Goal: Download file/media

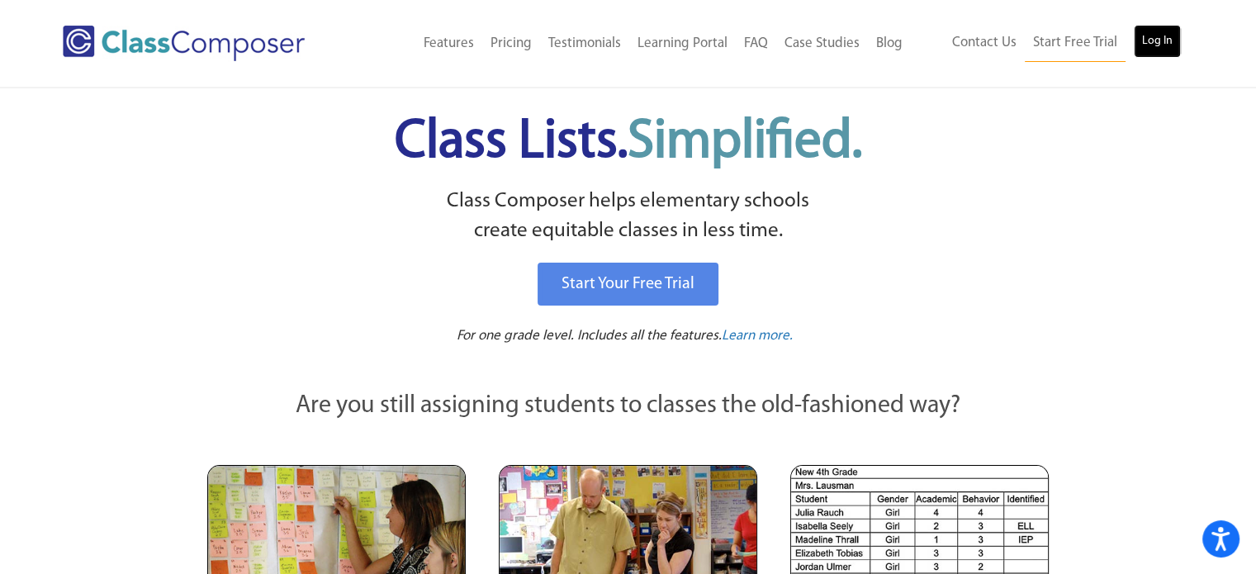
click at [1155, 44] on link "Log In" at bounding box center [1157, 41] width 47 height 33
drag, startPoint x: 1067, startPoint y: 128, endPoint x: 1169, endPoint y: 40, distance: 134.7
click at [1164, 45] on link "Log In" at bounding box center [1157, 41] width 47 height 33
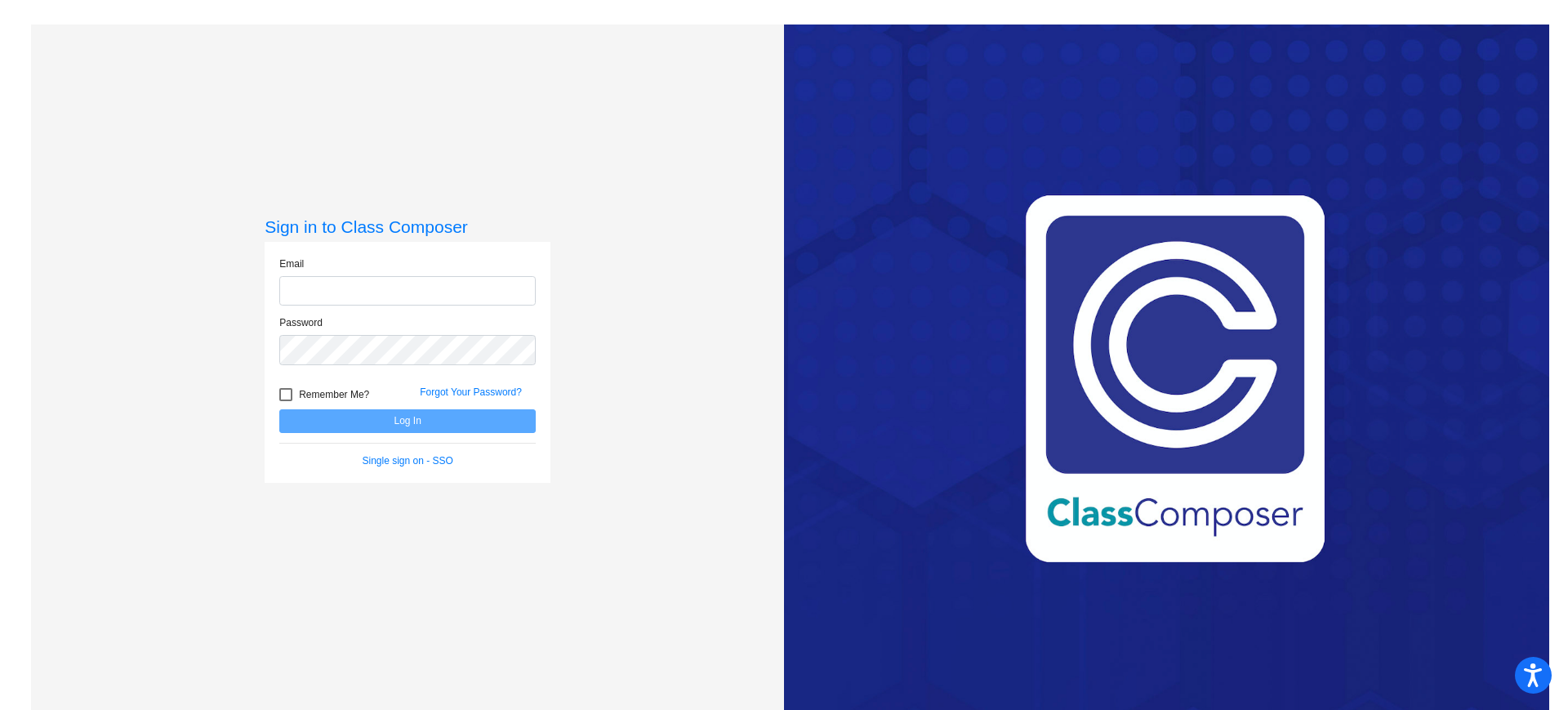
type input "thimmel@mbgsd.org"
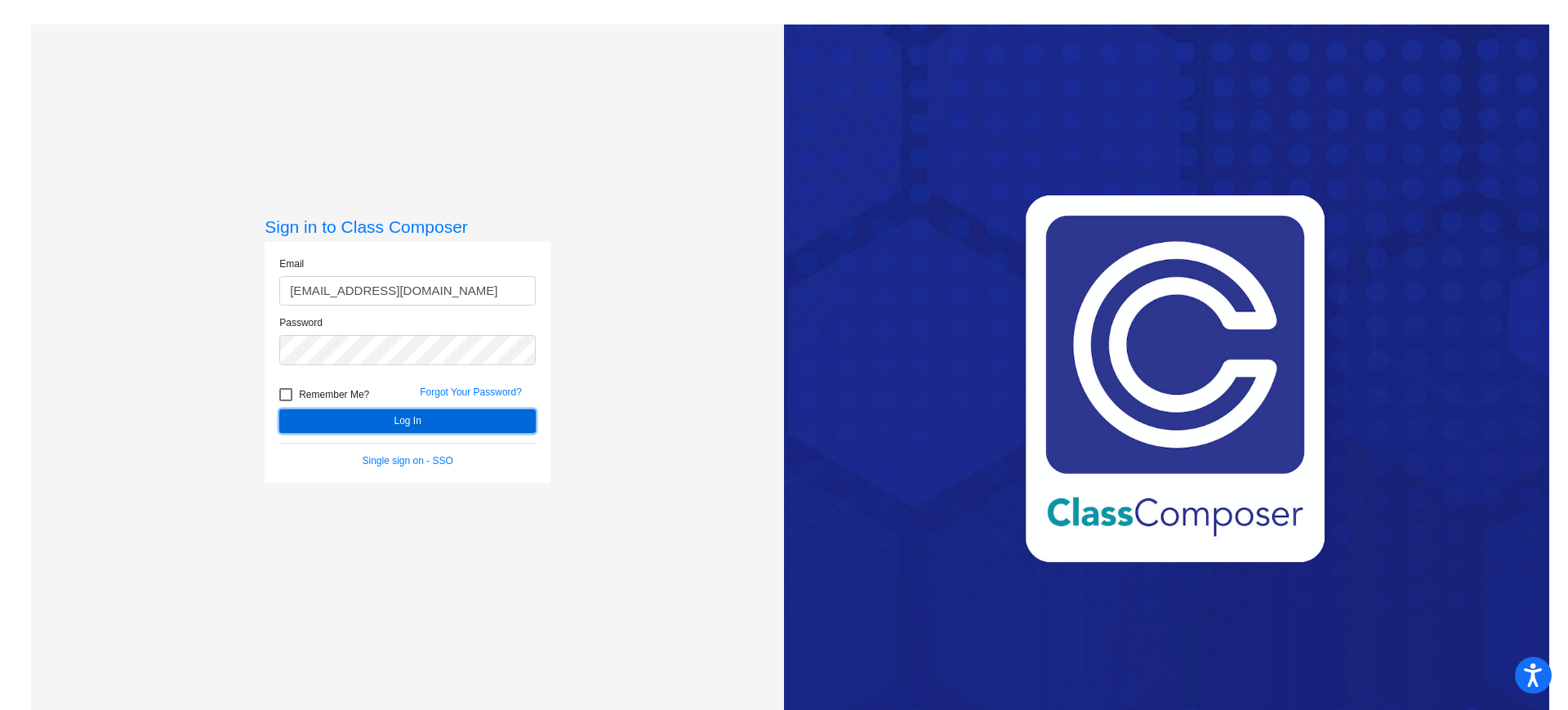
click at [391, 422] on button "Log In" at bounding box center [406, 421] width 256 height 24
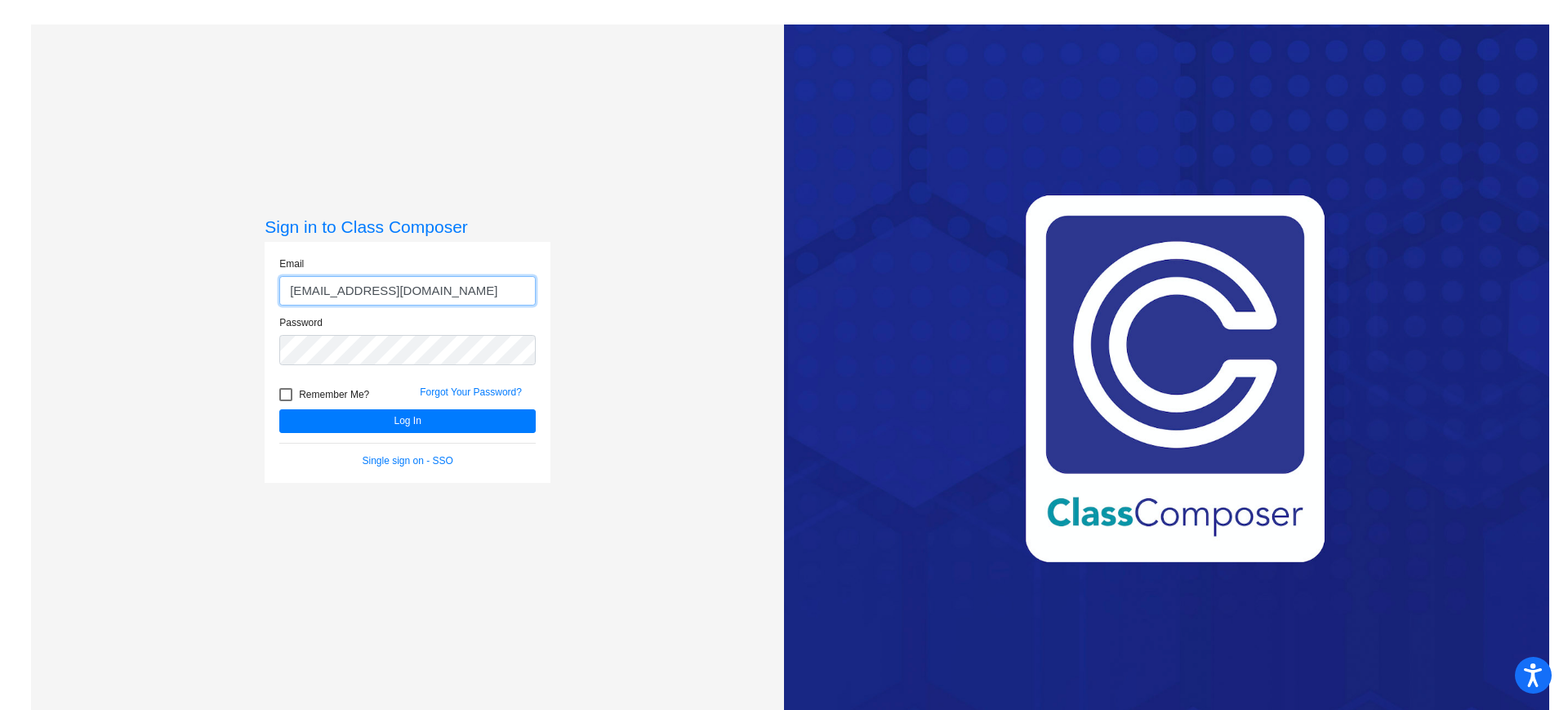
click at [497, 289] on input "thimmel@mbgsd.org" at bounding box center [406, 291] width 256 height 31
click at [345, 398] on span "Remember Me?" at bounding box center [333, 395] width 70 height 20
click at [286, 400] on input "Remember Me?" at bounding box center [285, 400] width 1 height 1
checkbox input "true"
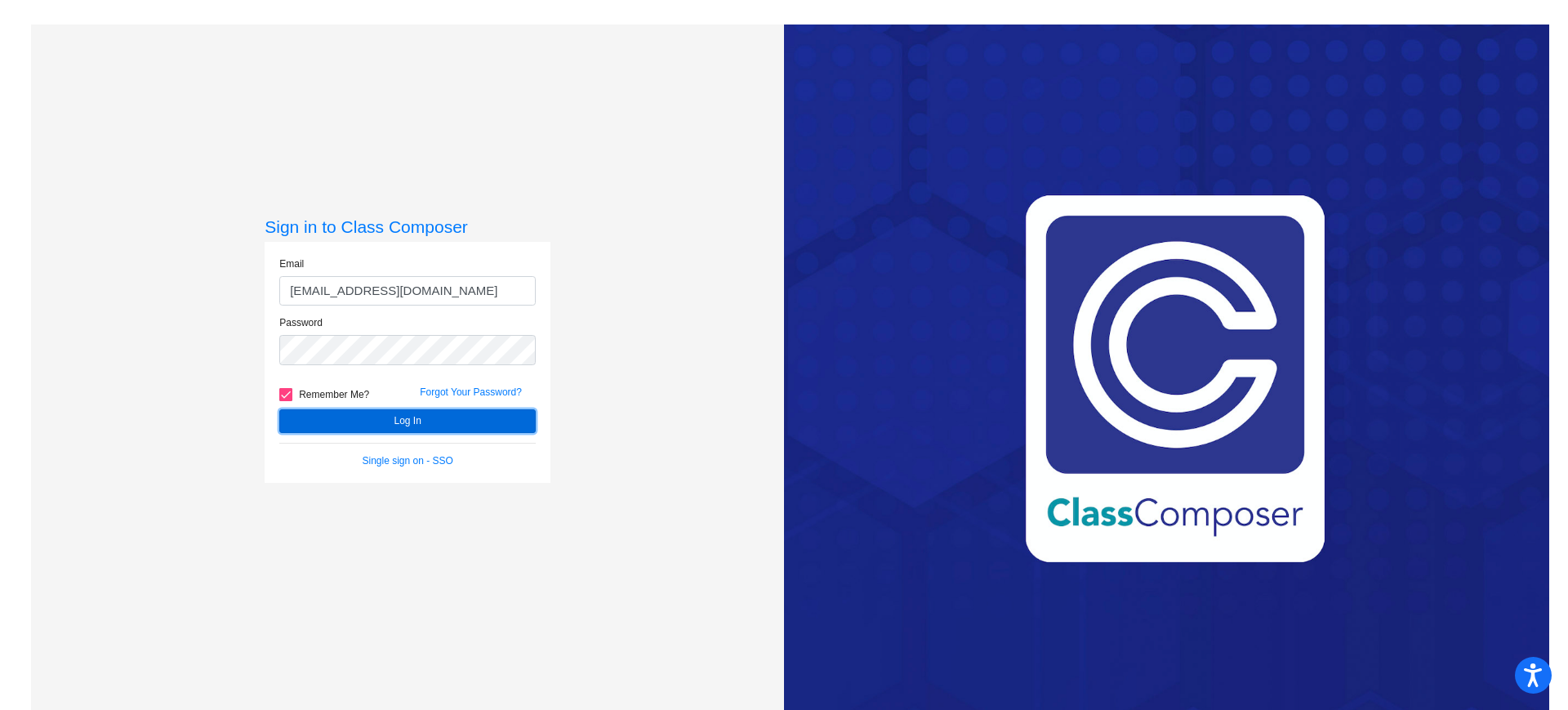
click at [346, 417] on button "Log In" at bounding box center [406, 421] width 256 height 24
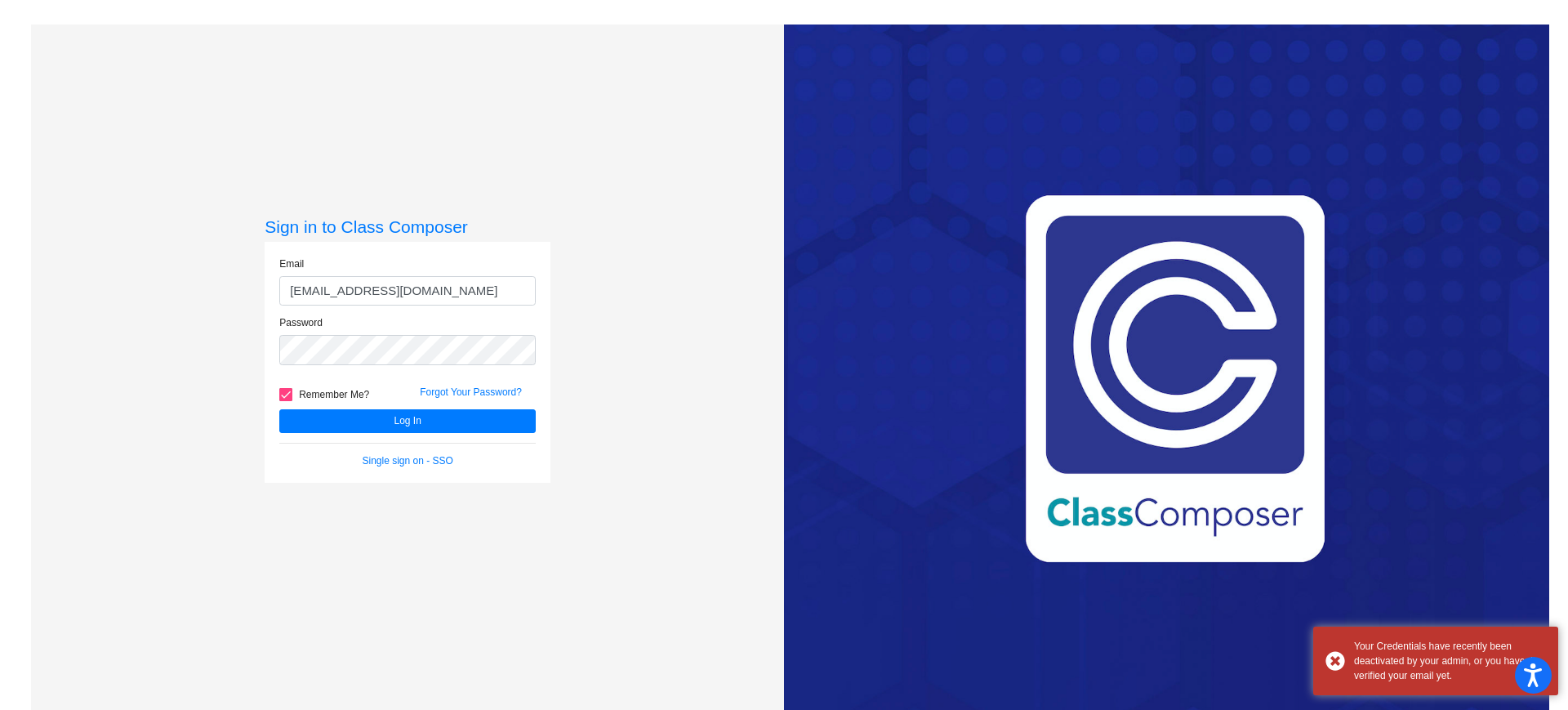
click at [474, 269] on div "Email thimmel@mbgsd.org" at bounding box center [406, 281] width 256 height 49
click at [479, 293] on input "thimmel@mbgsd.org" at bounding box center [406, 291] width 256 height 31
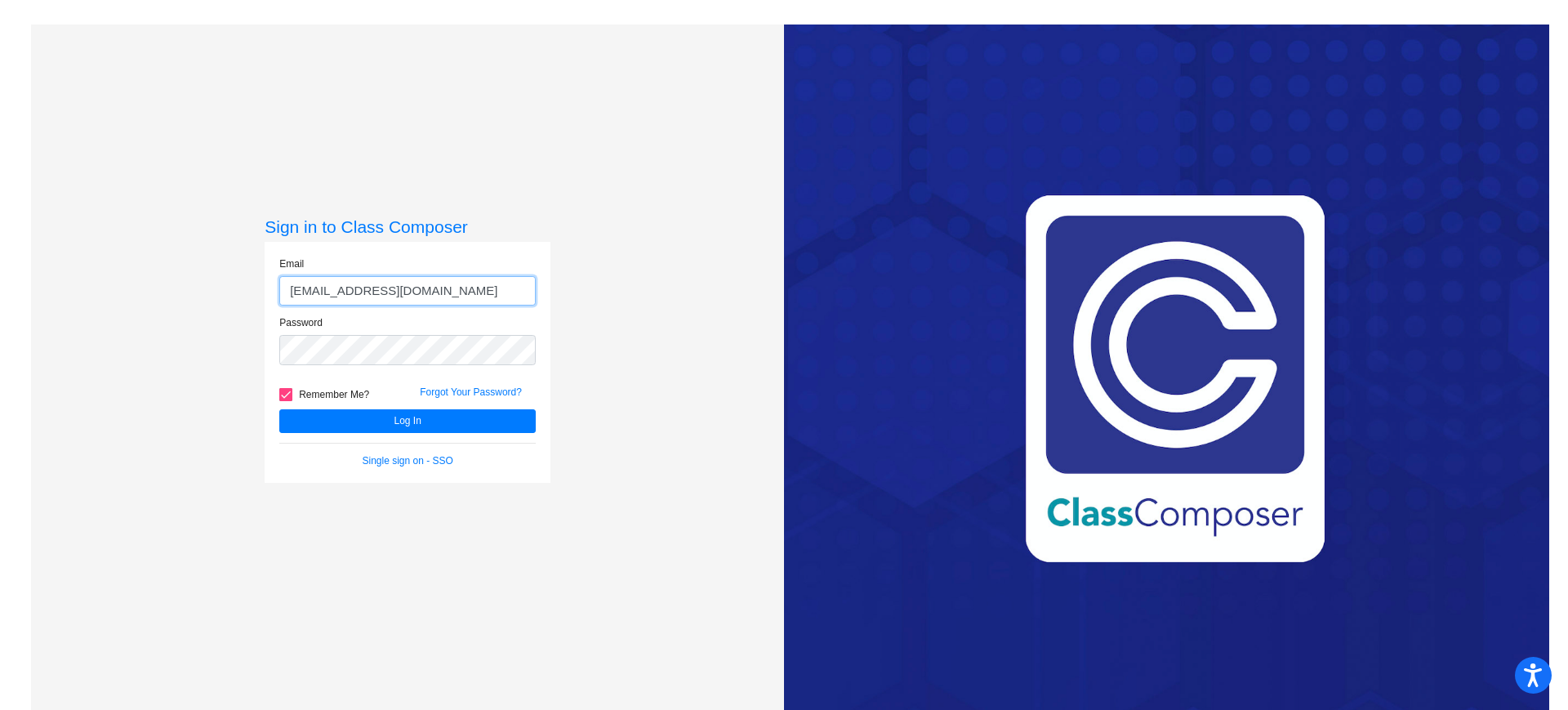
type input "mallen@mbgsd.org"
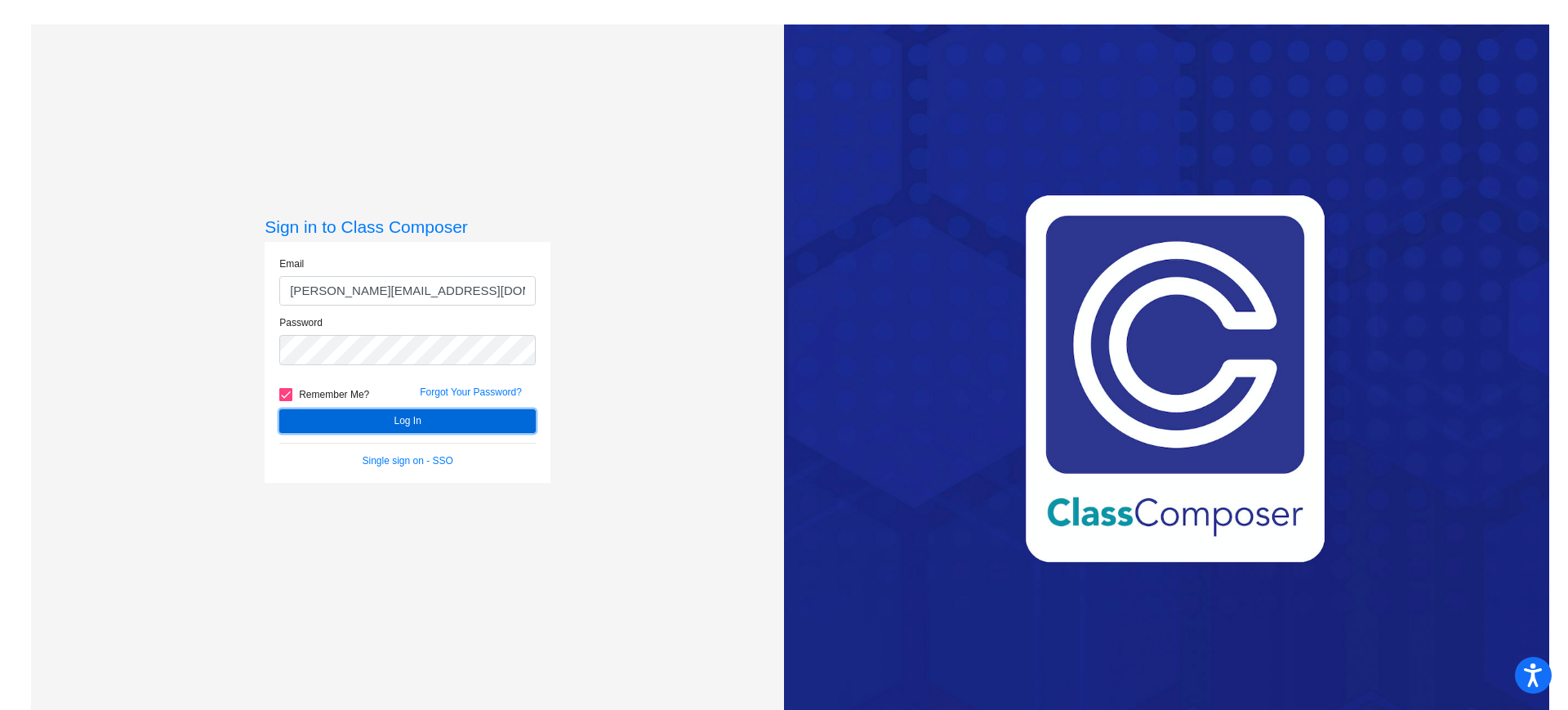
click at [460, 427] on button "Log In" at bounding box center [406, 421] width 256 height 24
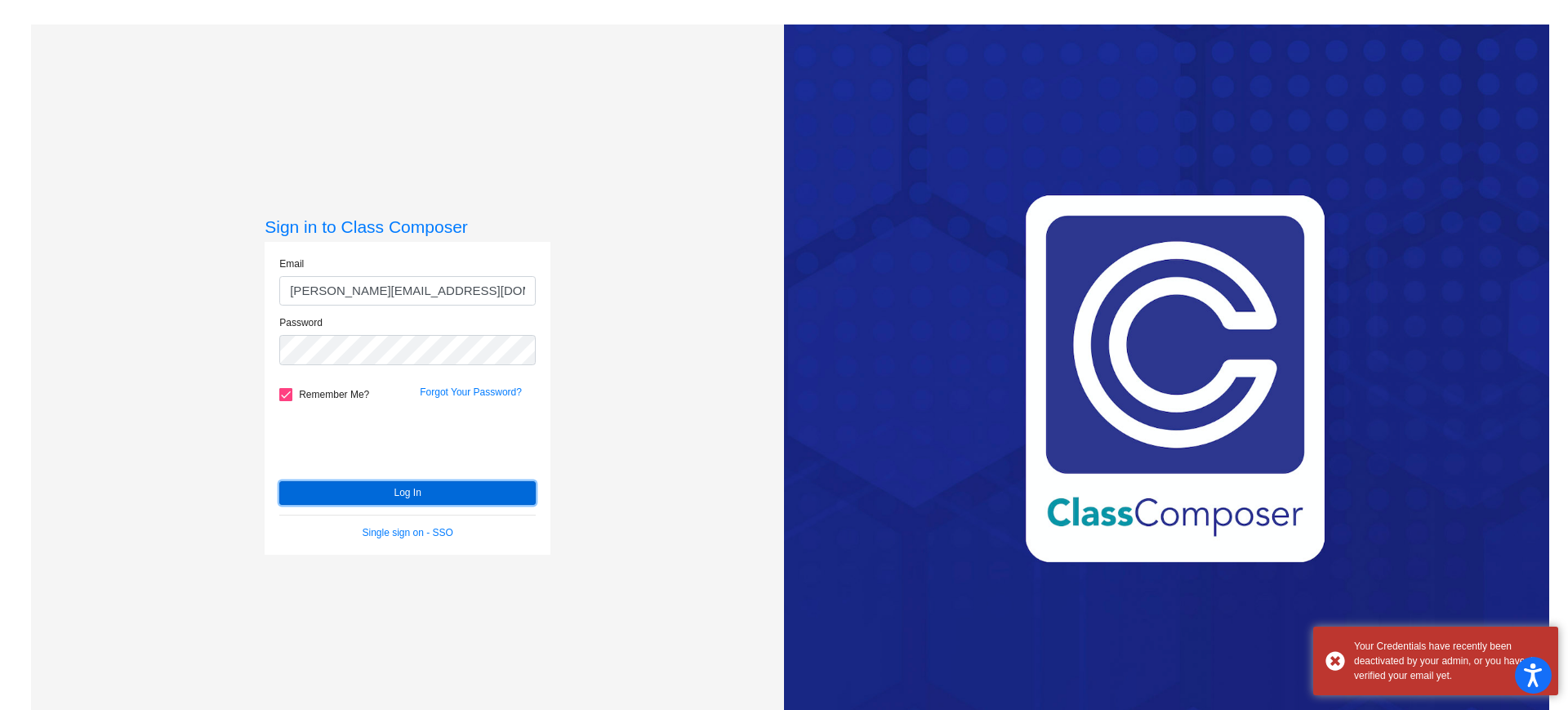
scroll to position [25, 0]
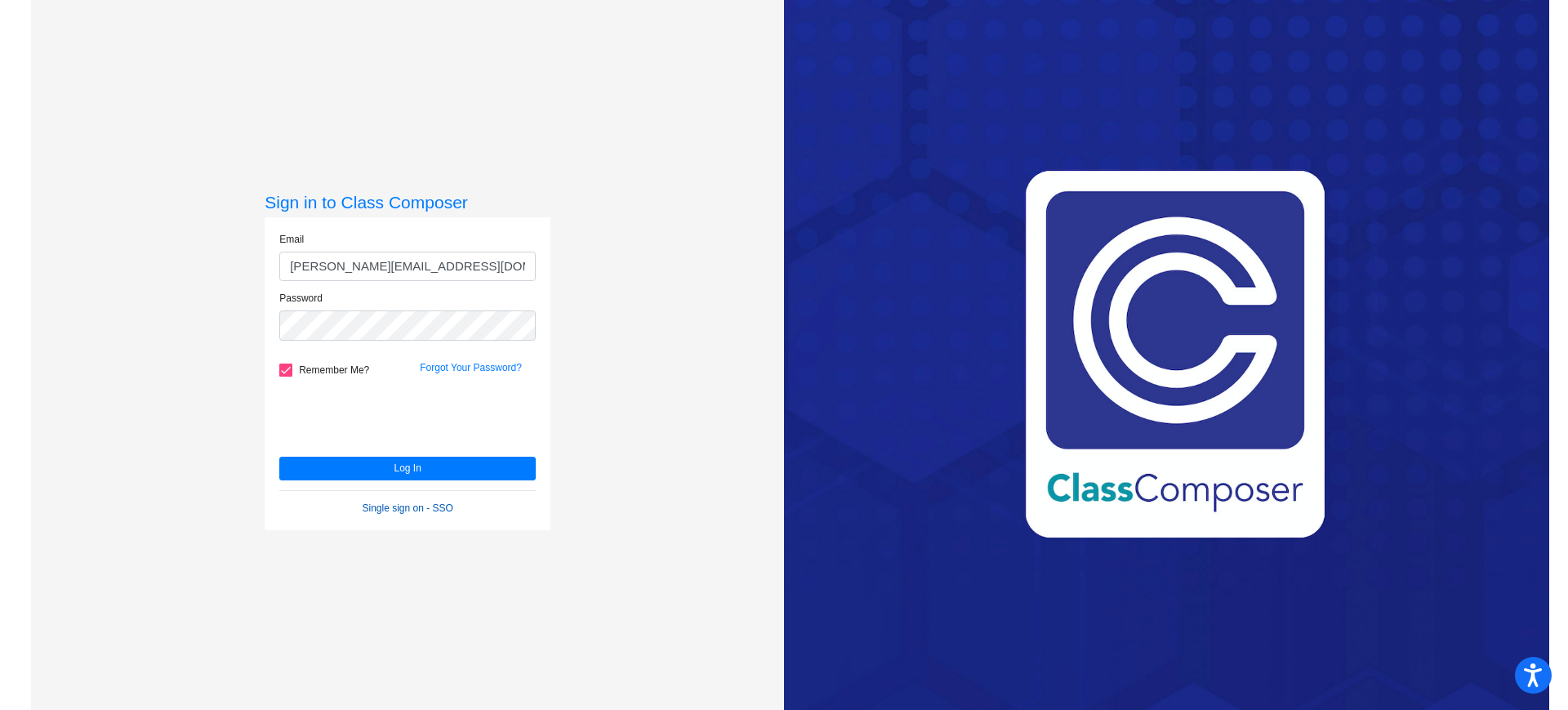
click at [402, 511] on link "Single sign on - SSO" at bounding box center [408, 508] width 91 height 12
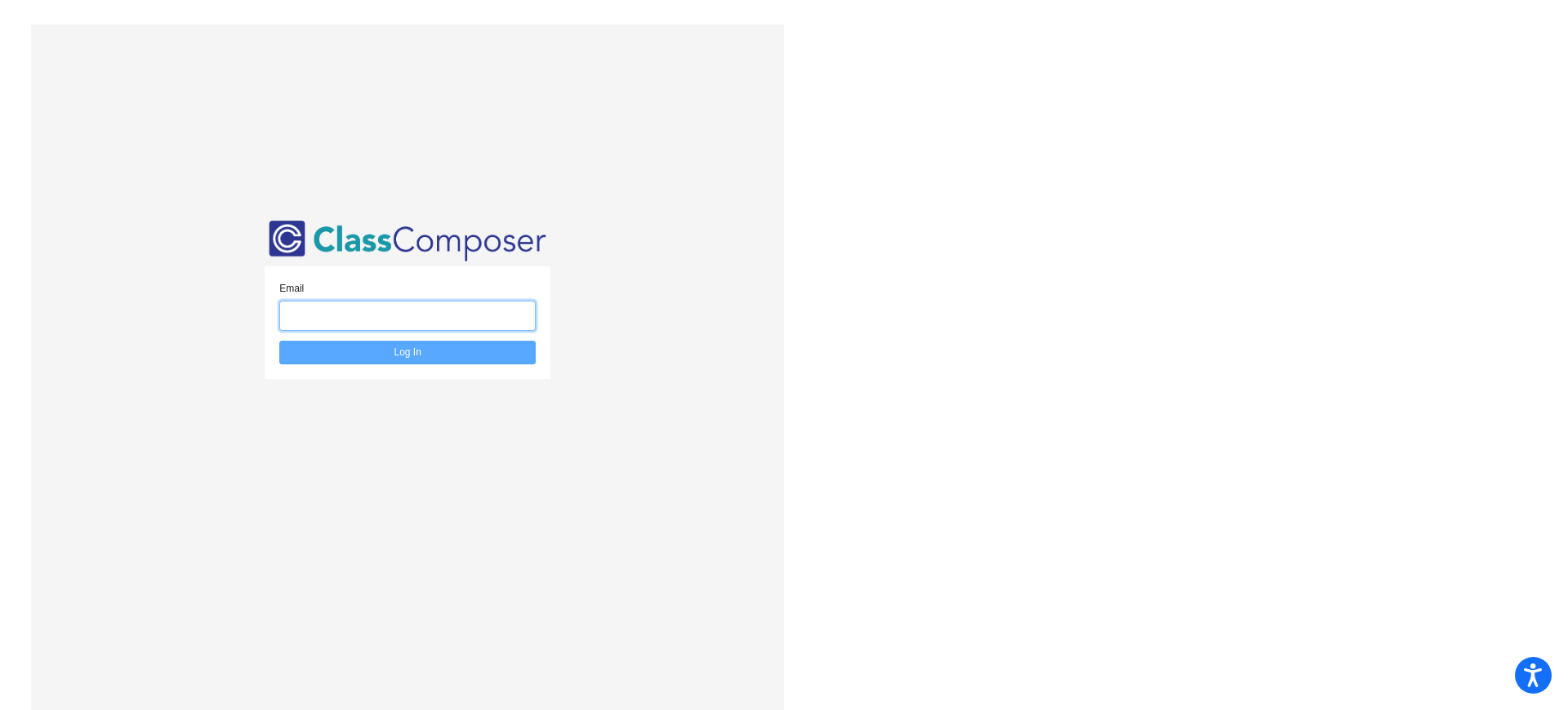
click at [442, 308] on input "email" at bounding box center [406, 315] width 256 height 31
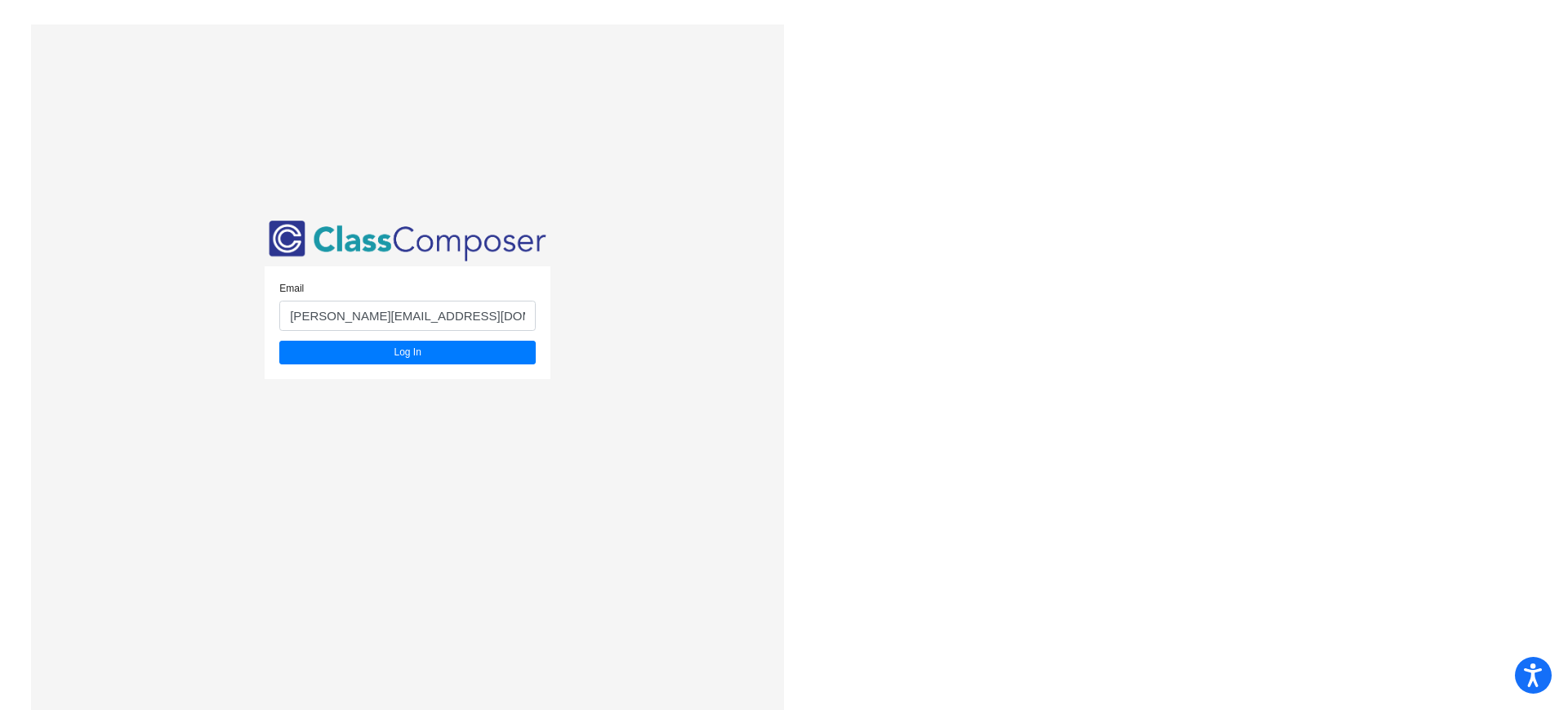
click at [443, 363] on div "Email mallen@mbgsd.org Log In" at bounding box center [407, 322] width 286 height 113
click at [437, 354] on button "Log In" at bounding box center [406, 352] width 256 height 24
click at [437, 312] on input "mallen@mbgsd.org" at bounding box center [406, 315] width 256 height 31
type input "thimmel@mbgsd.org"
click at [389, 363] on button "Log In" at bounding box center [406, 352] width 256 height 24
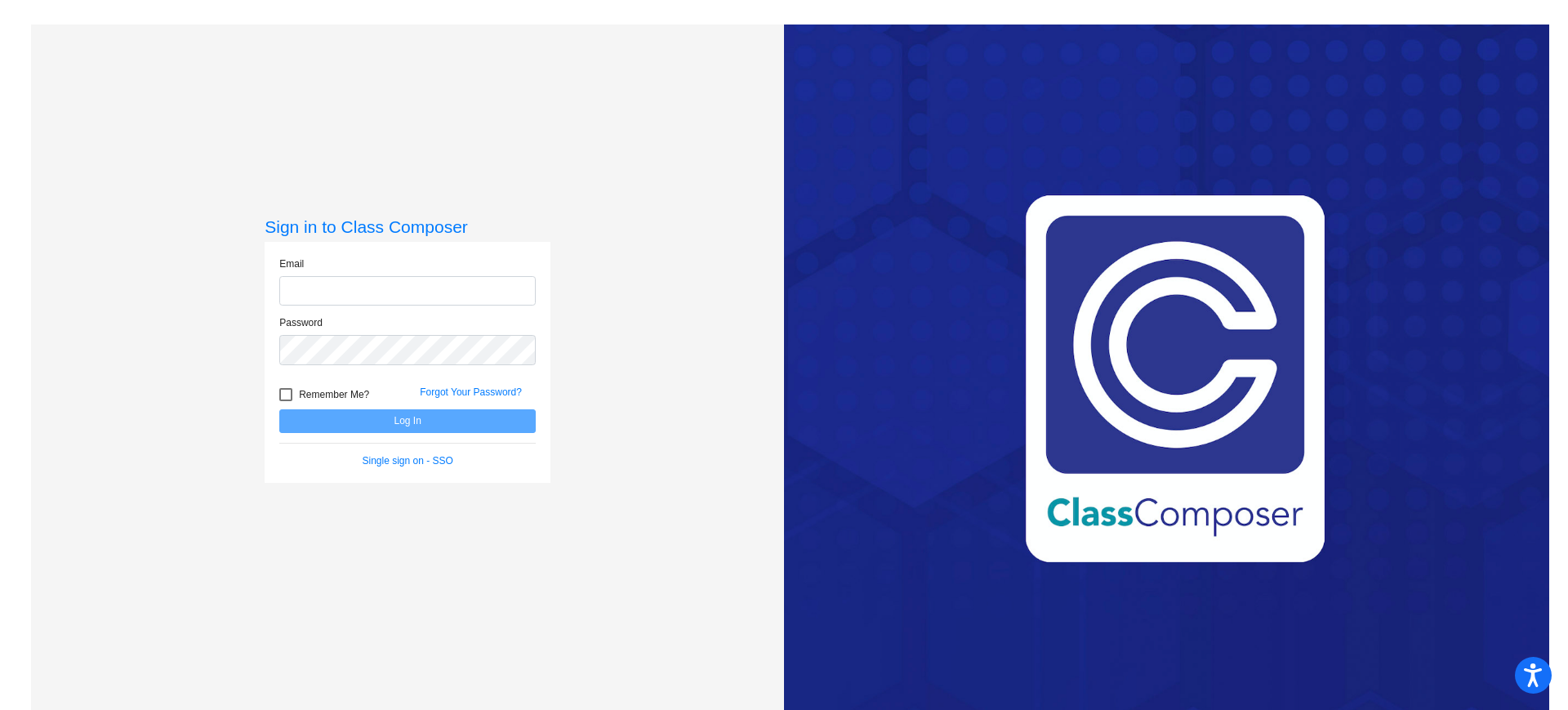
type input "[PERSON_NAME][EMAIL_ADDRESS][DOMAIN_NAME]"
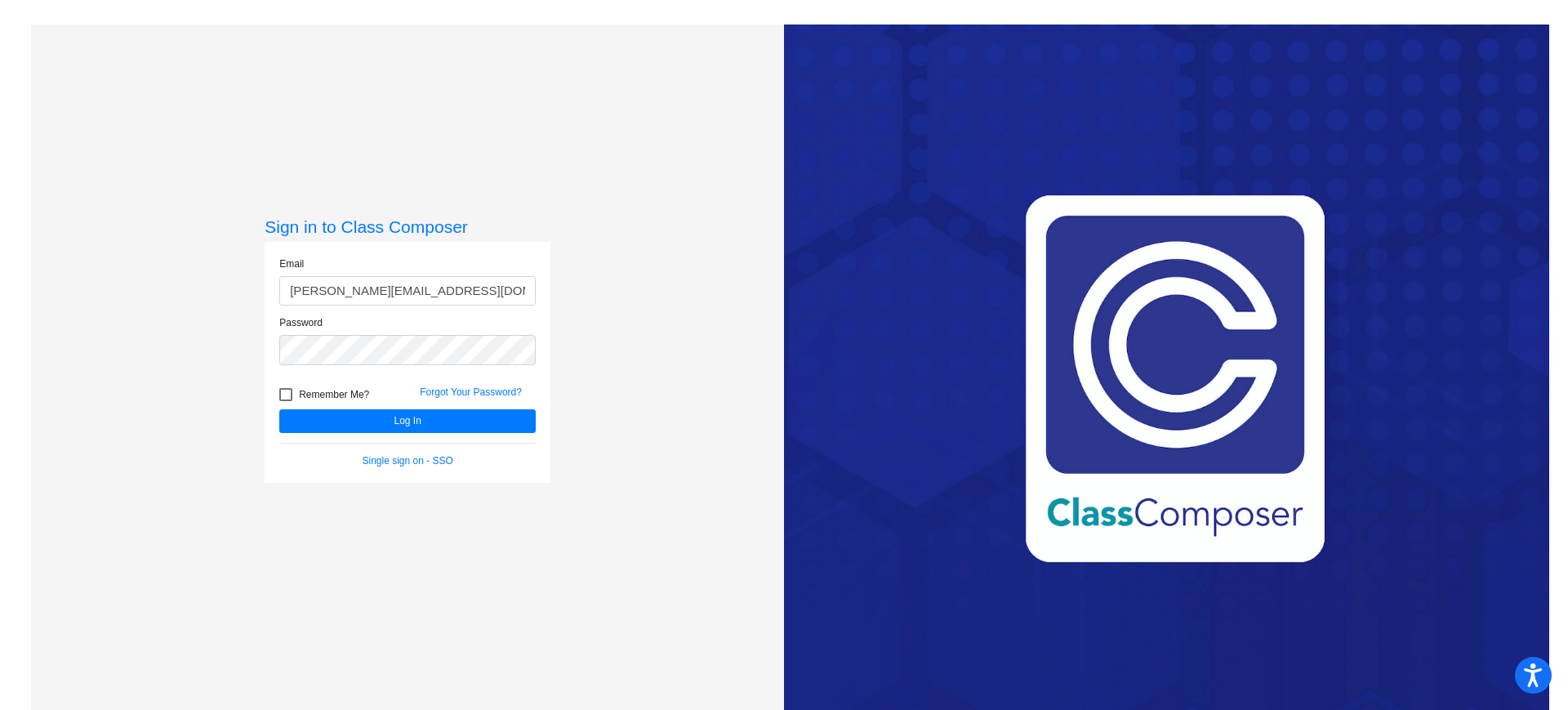
click at [628, 449] on div "Sign in to Class Composer Email [PERSON_NAME][EMAIL_ADDRESS][DOMAIN_NAME] Passw…" at bounding box center [406, 380] width 752 height 710
click at [467, 390] on link "Forgot Your Password?" at bounding box center [470, 393] width 102 height 12
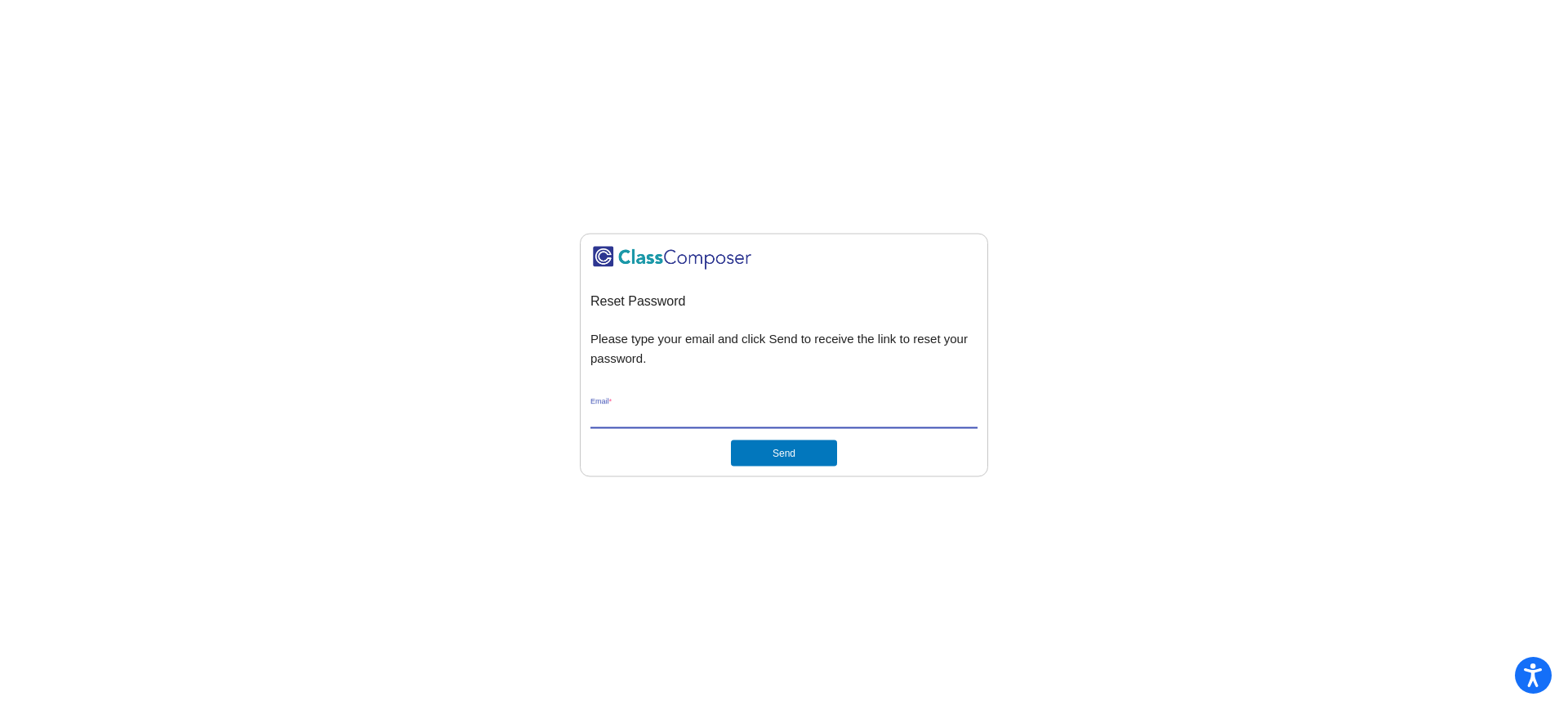
click at [704, 416] on input "Email *" at bounding box center [783, 416] width 387 height 15
type input "[PERSON_NAME][EMAIL_ADDRESS][DOMAIN_NAME]"
click at [750, 451] on button "Send" at bounding box center [783, 453] width 106 height 26
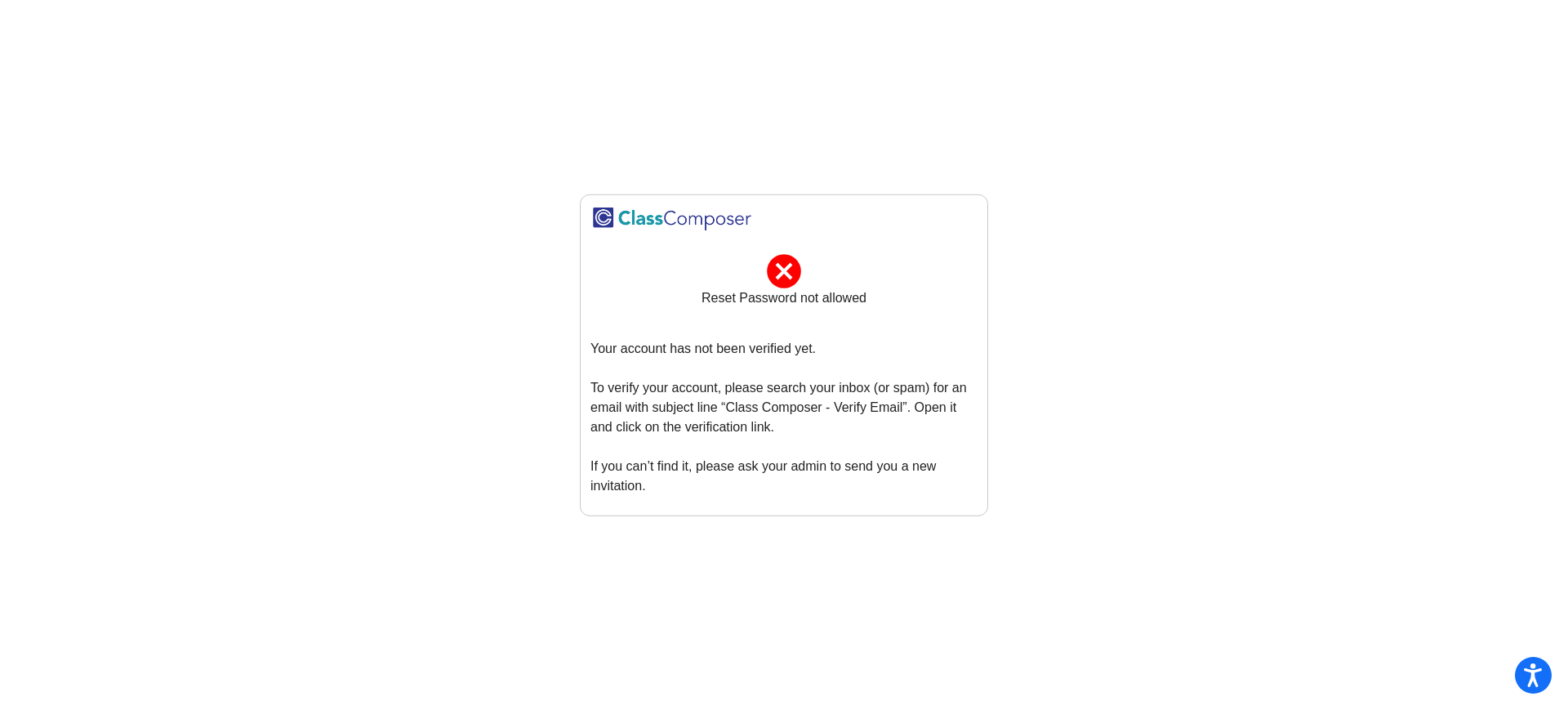
drag, startPoint x: 720, startPoint y: 492, endPoint x: 598, endPoint y: 343, distance: 192.6
click at [598, 343] on p "Your account has not been verified yet. To verify your account, please search y…" at bounding box center [783, 417] width 387 height 157
copy p "our account has not been verified yet. To verify your account, please search yo…"
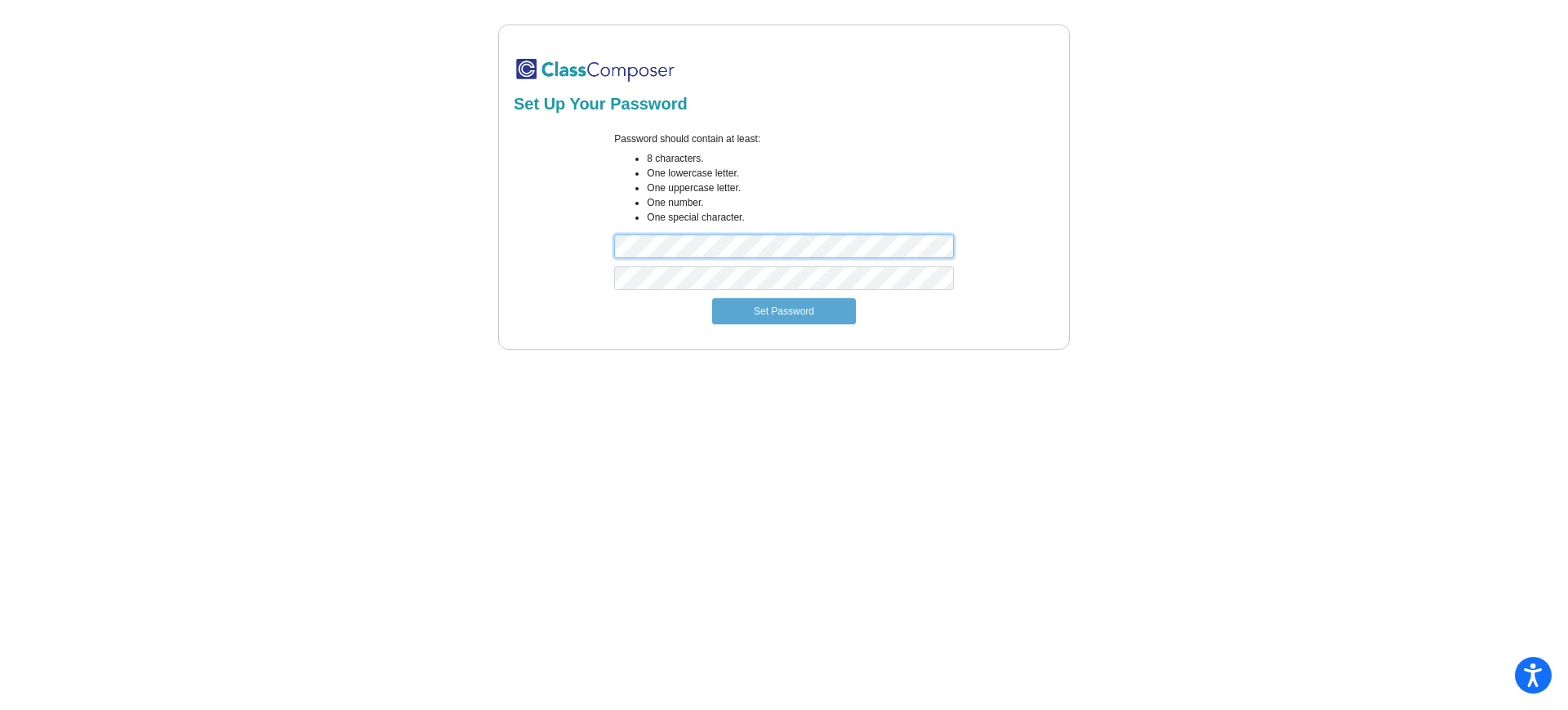
click at [569, 245] on div "Password should contain at least: 8 characters. One lowercase letter. One upper…" at bounding box center [784, 199] width 546 height 134
drag, startPoint x: 773, startPoint y: 312, endPoint x: 720, endPoint y: 220, distance: 106.2
click at [720, 220] on form "Password should contain at least: 8 characters. One lowercase letter. One upper…" at bounding box center [783, 227] width 541 height 213
click at [655, 247] on div "Password should contain at least: 8 characters. One lowercase letter. One upper…" at bounding box center [783, 199] width 363 height 134
drag, startPoint x: 711, startPoint y: 231, endPoint x: 592, endPoint y: 247, distance: 120.1
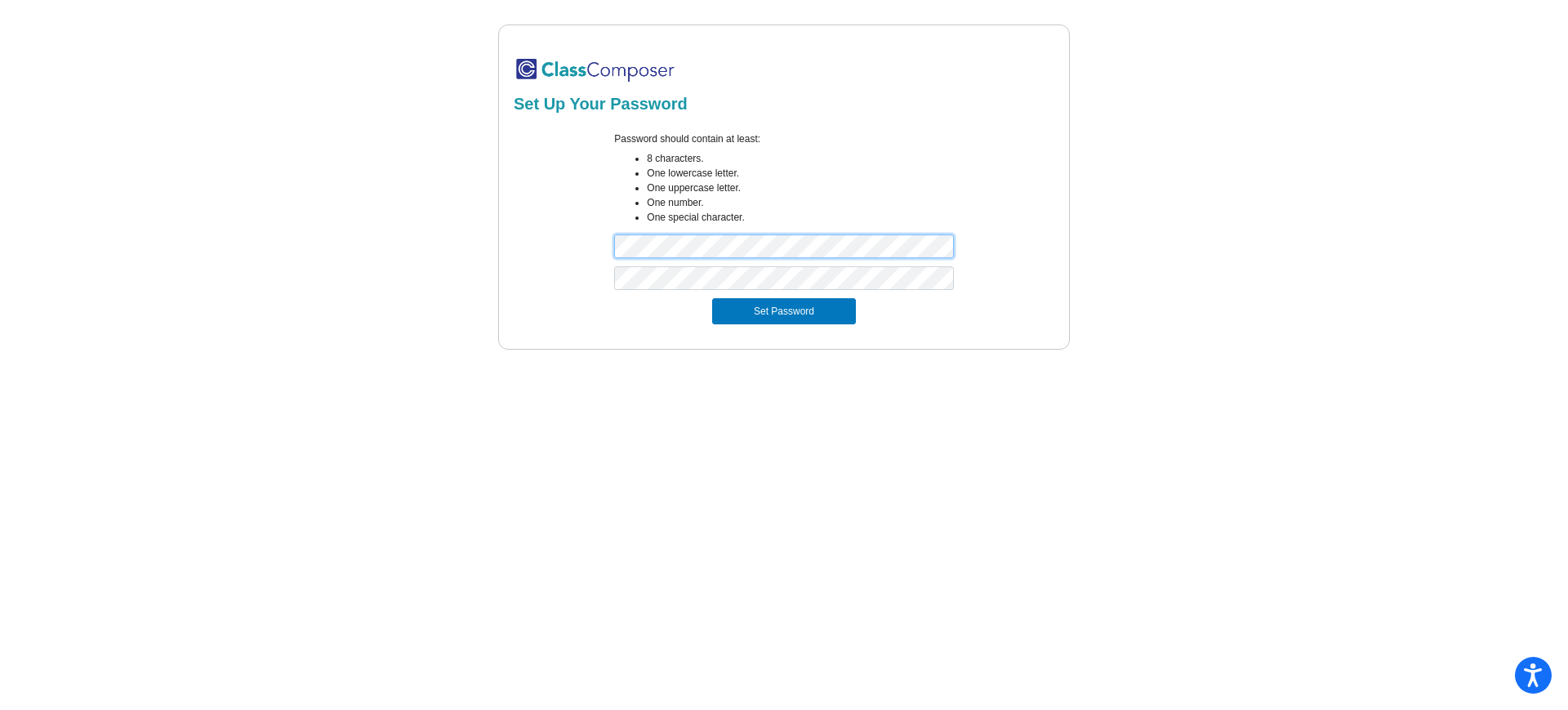
click at [592, 247] on div "Password should contain at least: 8 characters. One lowercase letter. One upper…" at bounding box center [784, 199] width 546 height 134
click at [1154, 246] on div "Set Up Your Password Password should contain at least: 8 characters. One lowerc…" at bounding box center [783, 187] width 1505 height 325
click at [532, 235] on div "Password should contain at least: 8 characters. One lowercase letter. One upper…" at bounding box center [784, 199] width 546 height 134
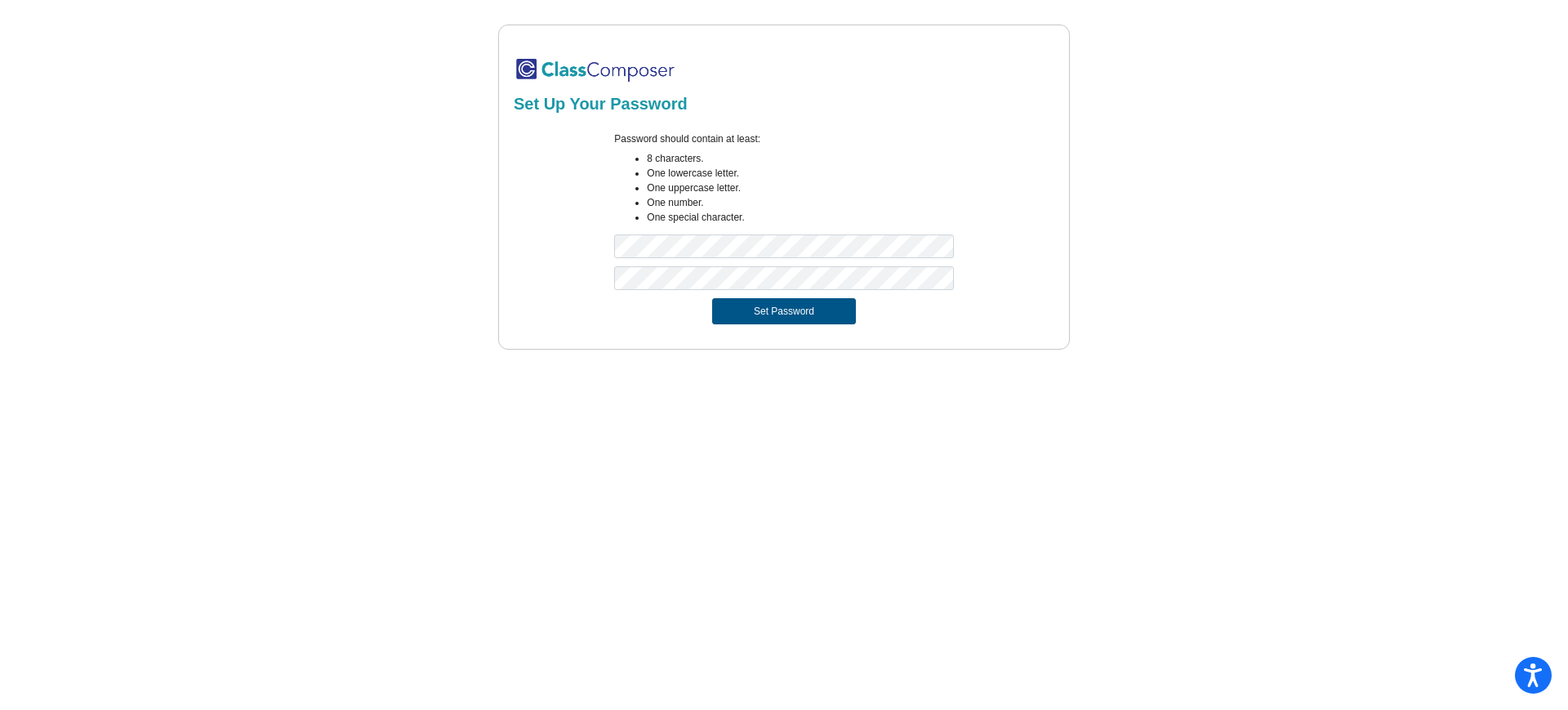
click at [808, 312] on button "Set Password" at bounding box center [783, 311] width 143 height 26
click at [556, 224] on div "Password should contain at least: 8 characters. One lowercase letter. One upper…" at bounding box center [784, 199] width 546 height 134
click at [794, 311] on button "Set Password" at bounding box center [783, 311] width 143 height 26
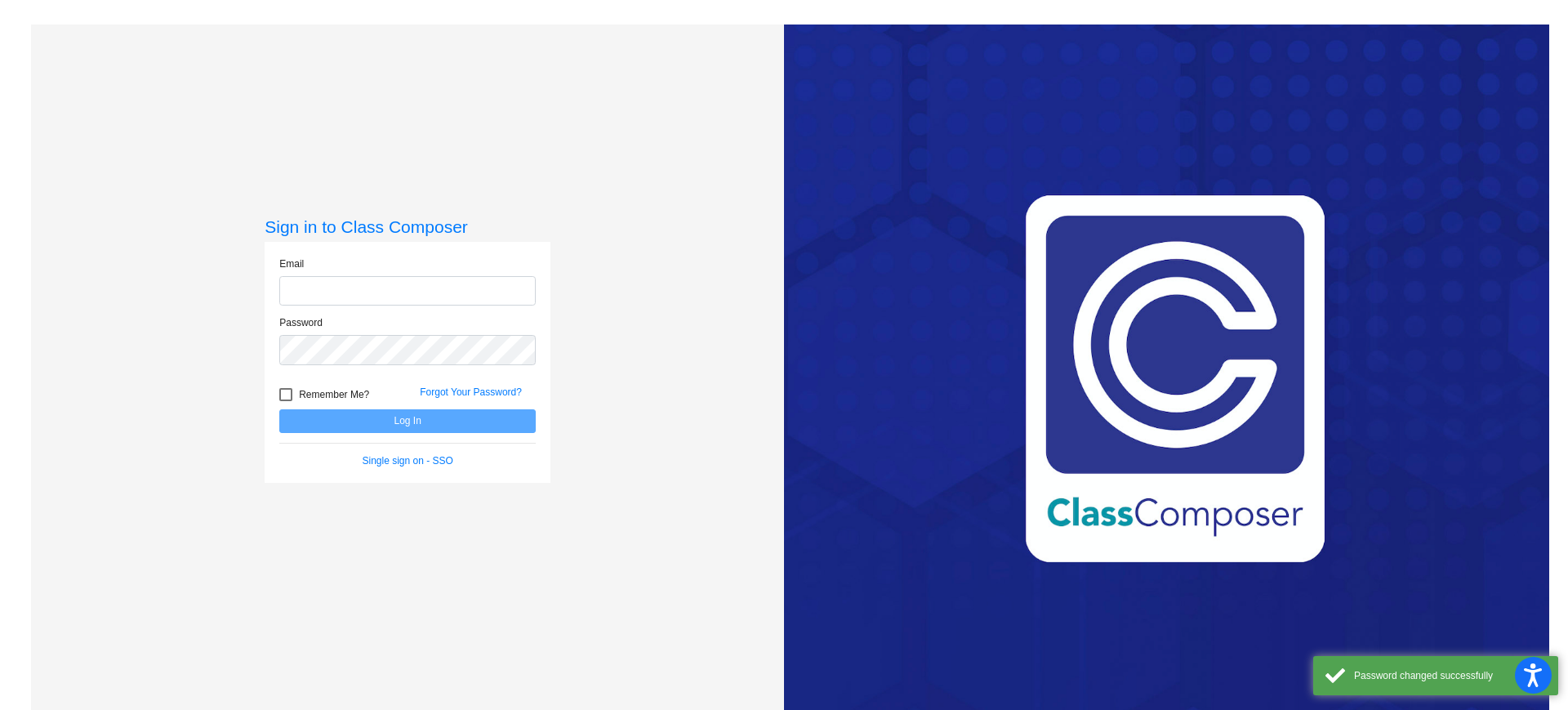
type input "mallen@mbgsd.org"
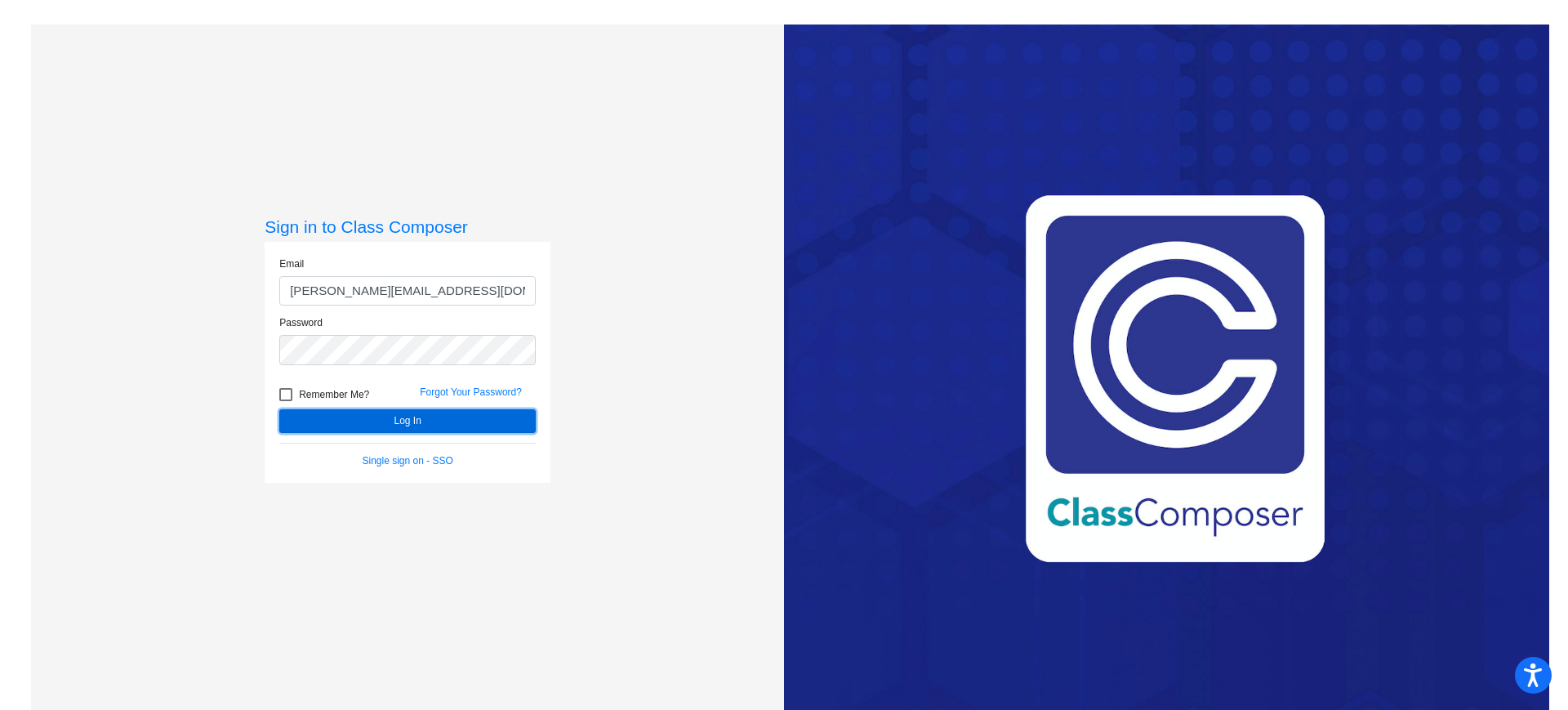
click at [383, 416] on button "Log In" at bounding box center [406, 421] width 256 height 24
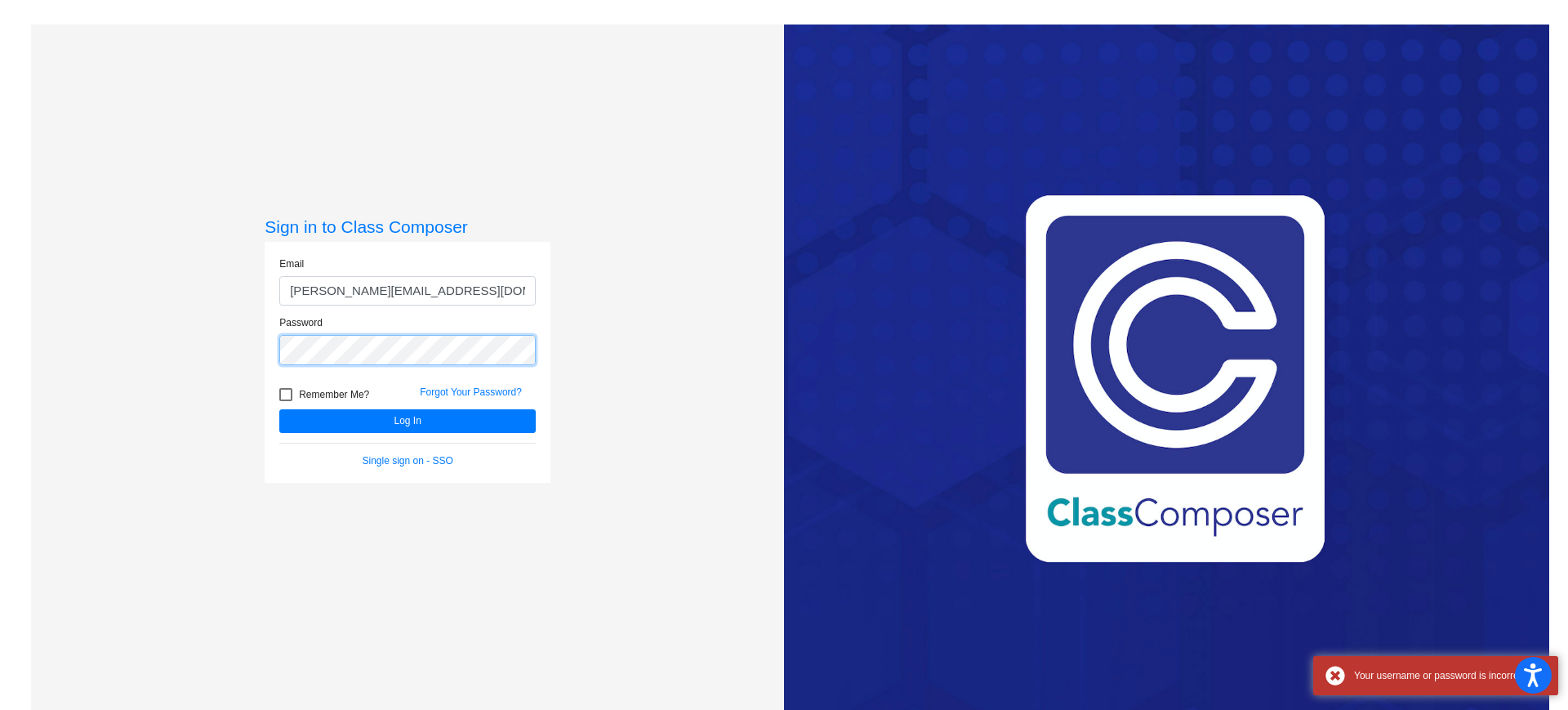
click at [214, 350] on div "Sign in to Class Composer Email mallen@mbgsd.org Password Remember Me? Forgot Y…" at bounding box center [406, 380] width 752 height 710
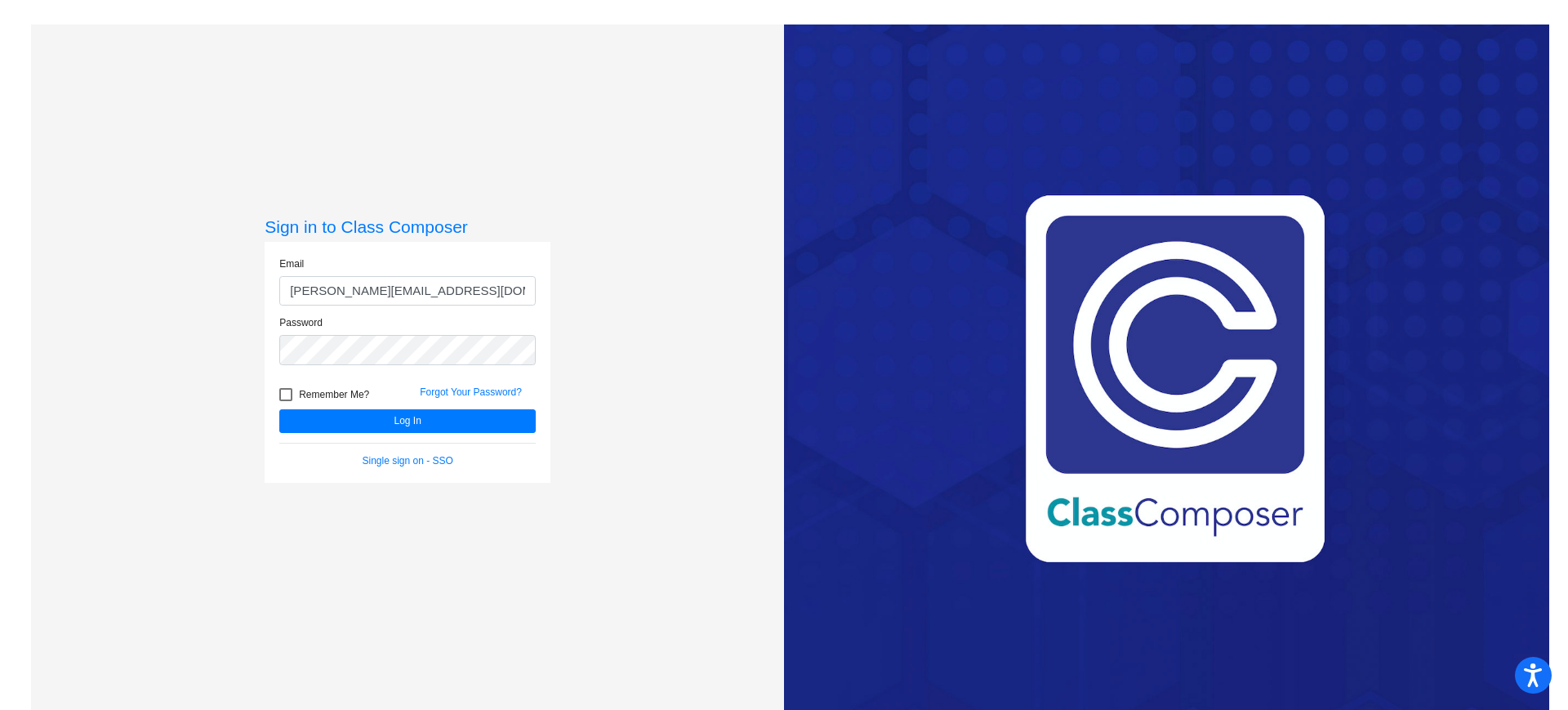
click at [357, 382] on div "Remember Me? Forgot Your Password?" at bounding box center [407, 392] width 281 height 35
click at [352, 390] on span "Remember Me?" at bounding box center [333, 395] width 70 height 20
click at [286, 400] on input "Remember Me?" at bounding box center [285, 400] width 1 height 1
checkbox input "true"
click at [359, 417] on button "Log In" at bounding box center [406, 421] width 256 height 24
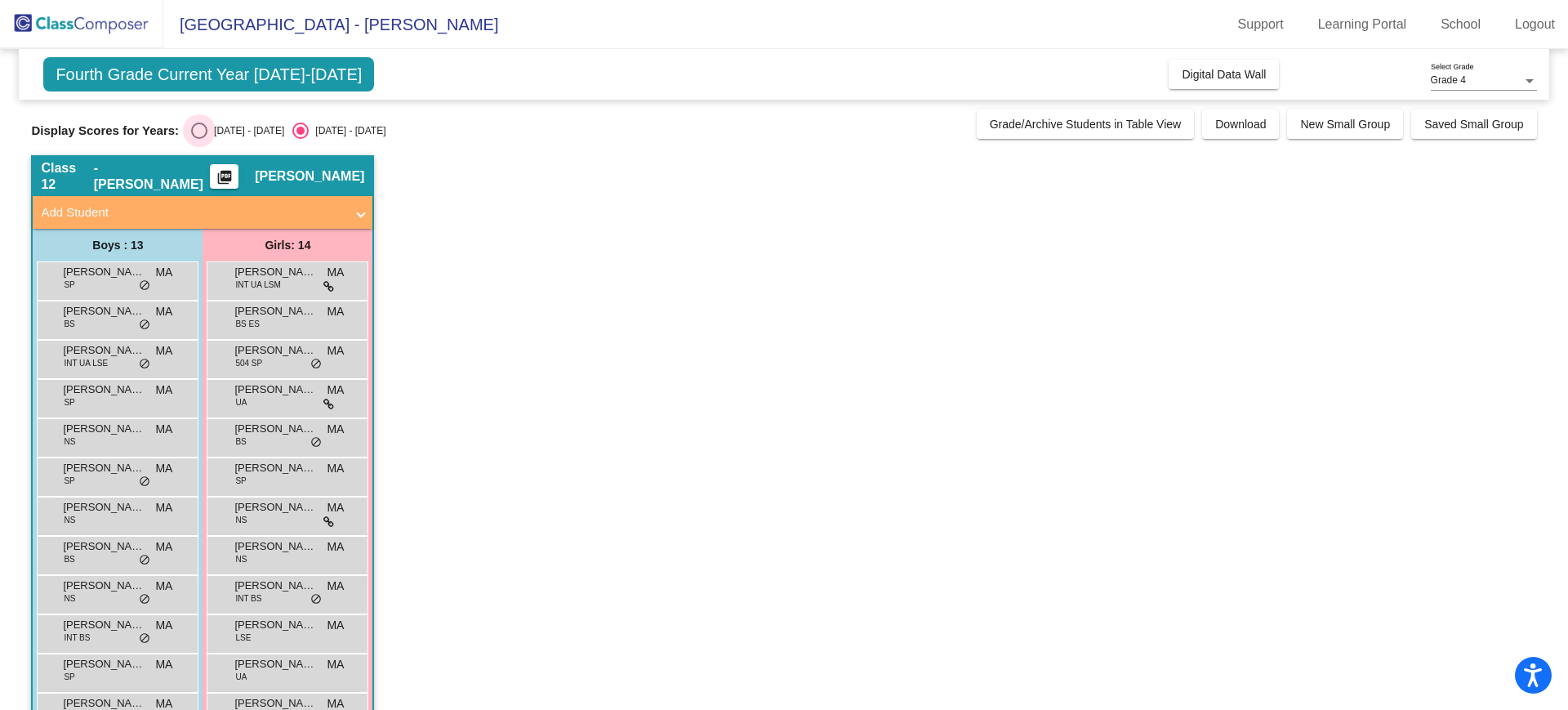
click at [231, 135] on div "2024 - 2025" at bounding box center [246, 131] width 77 height 15
click at [199, 138] on input "2024 - 2025" at bounding box center [199, 138] width 1 height 1
radio input "true"
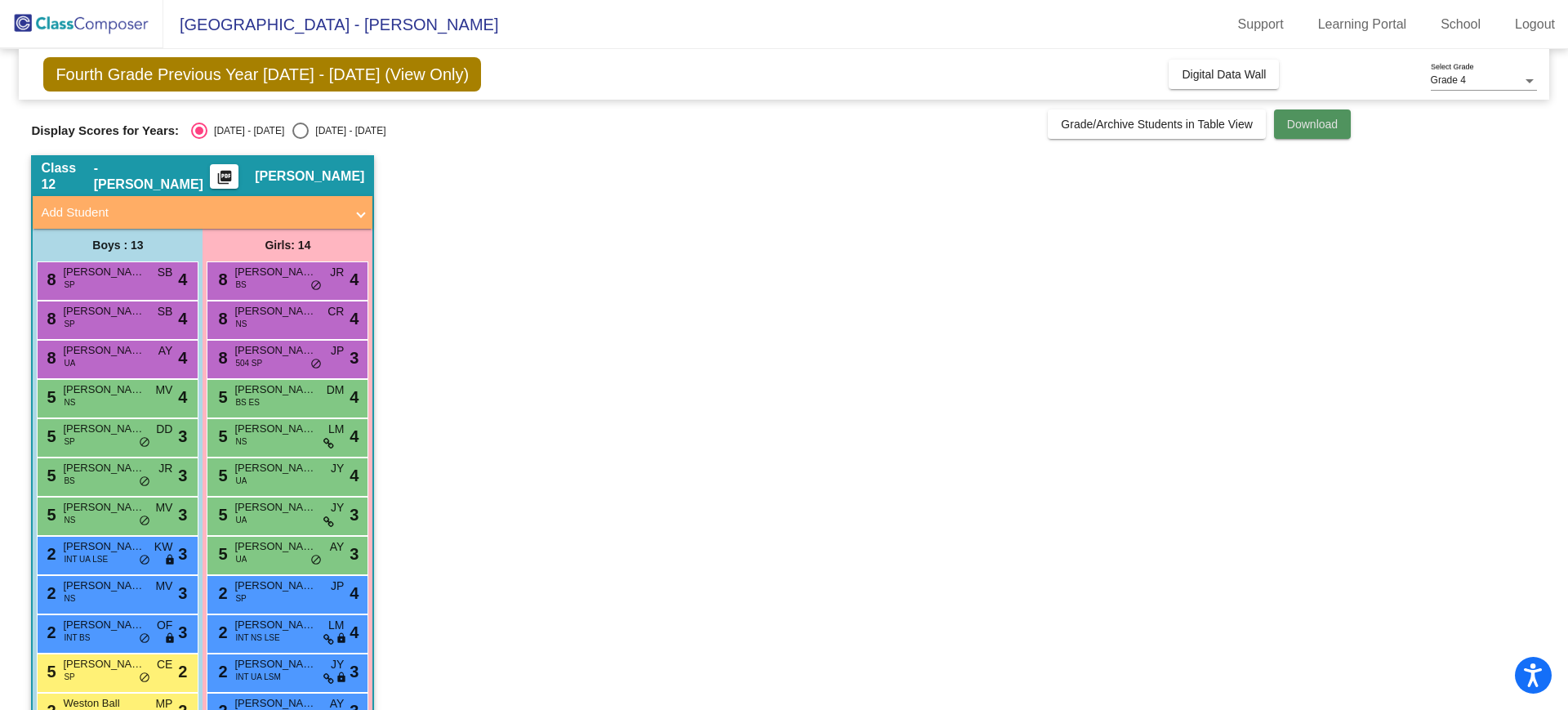
click at [1254, 132] on button "Download" at bounding box center [1312, 125] width 77 height 30
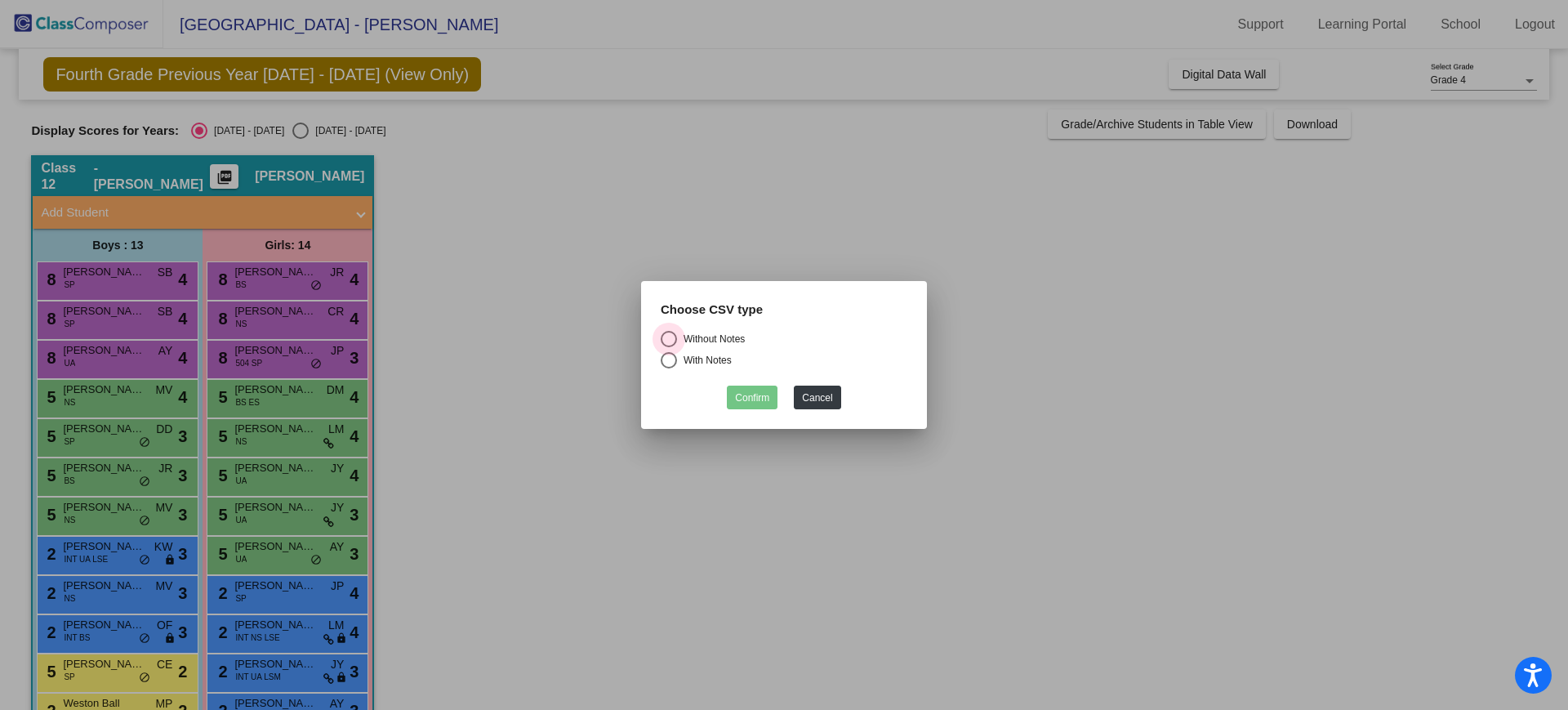
click at [689, 339] on div "Without Notes" at bounding box center [711, 338] width 68 height 15
click at [668, 347] on input "Without Notes" at bounding box center [668, 347] width 1 height 1
radio input "true"
click at [701, 358] on div "With Notes" at bounding box center [704, 360] width 54 height 15
click at [668, 368] on input "With Notes" at bounding box center [668, 368] width 1 height 1
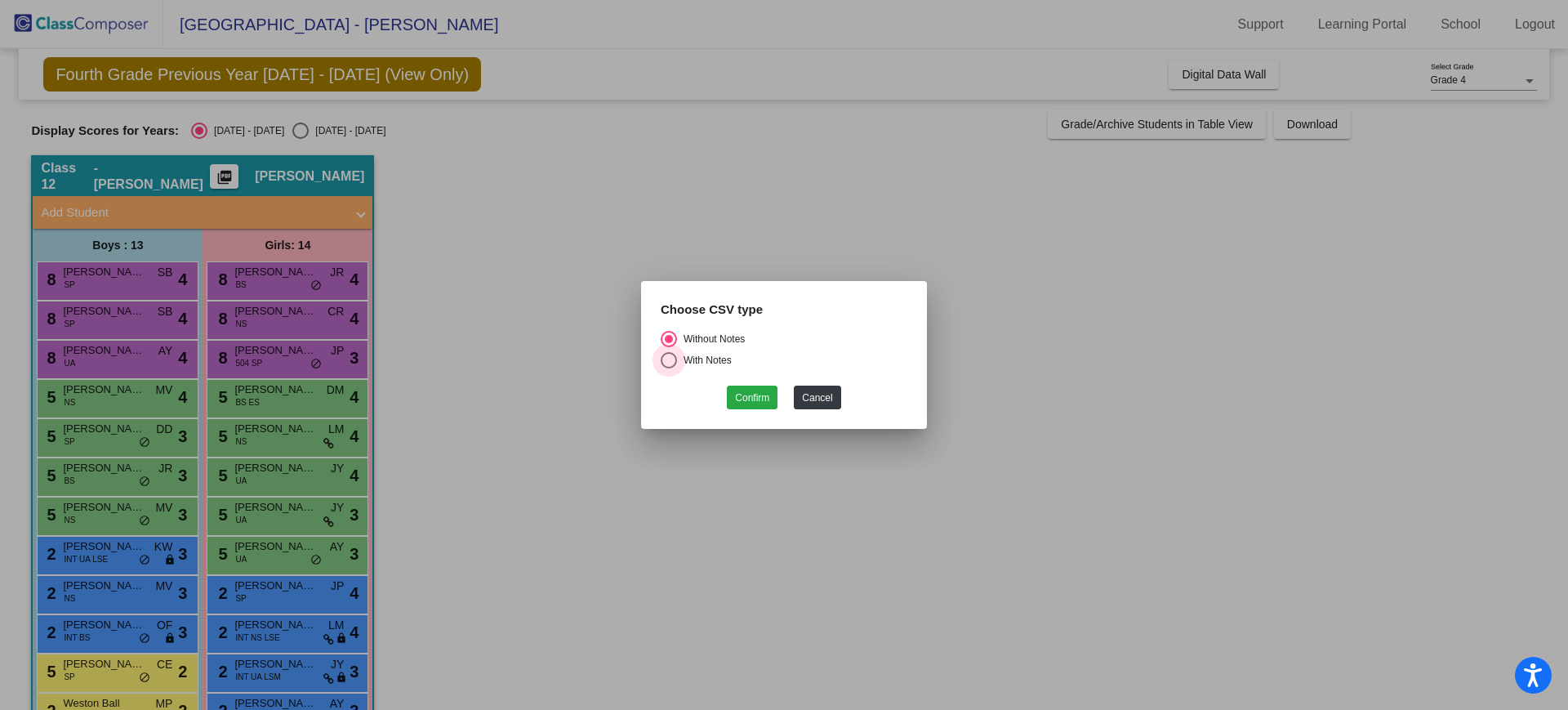
radio input "true"
click at [760, 398] on button "Confirm" at bounding box center [751, 398] width 50 height 24
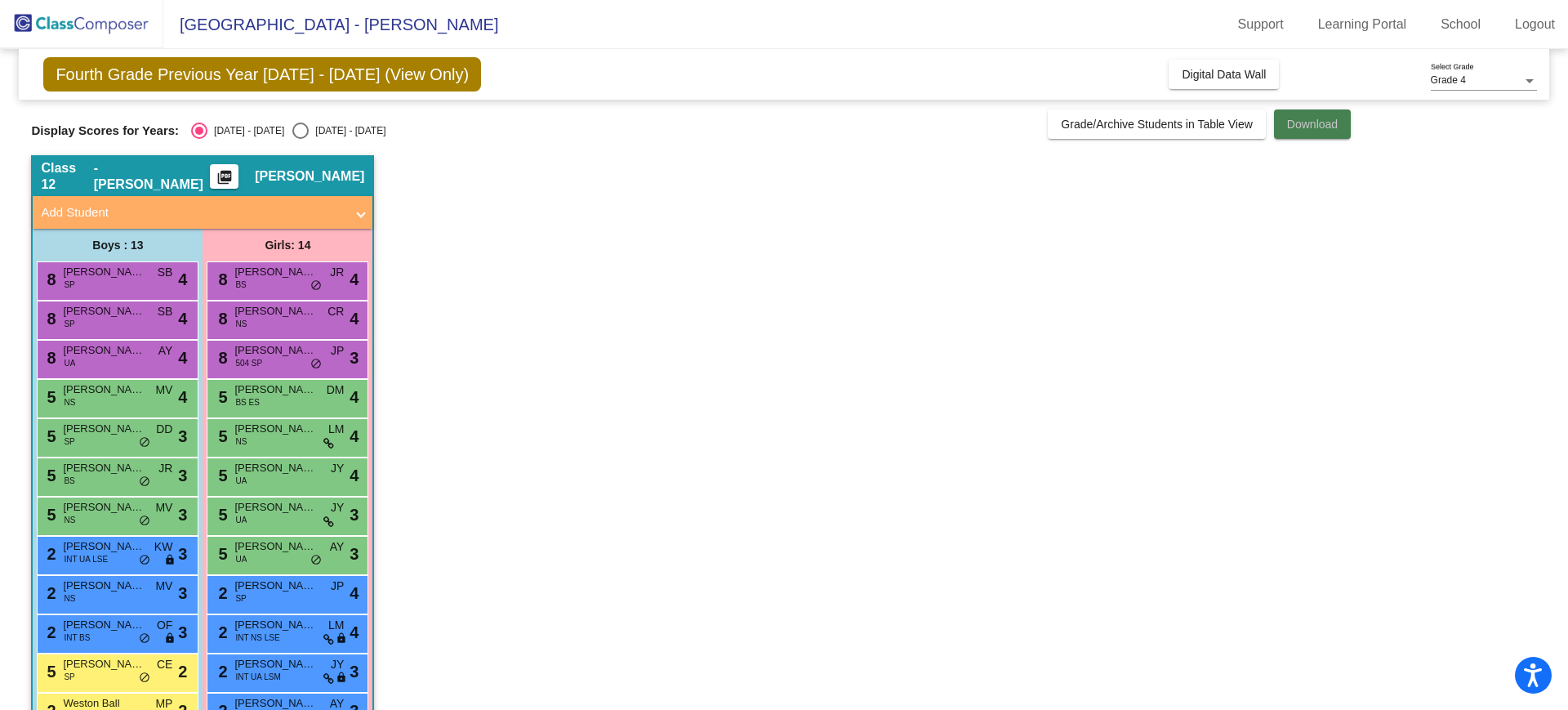
click at [1254, 131] on button "Download" at bounding box center [1312, 125] width 77 height 30
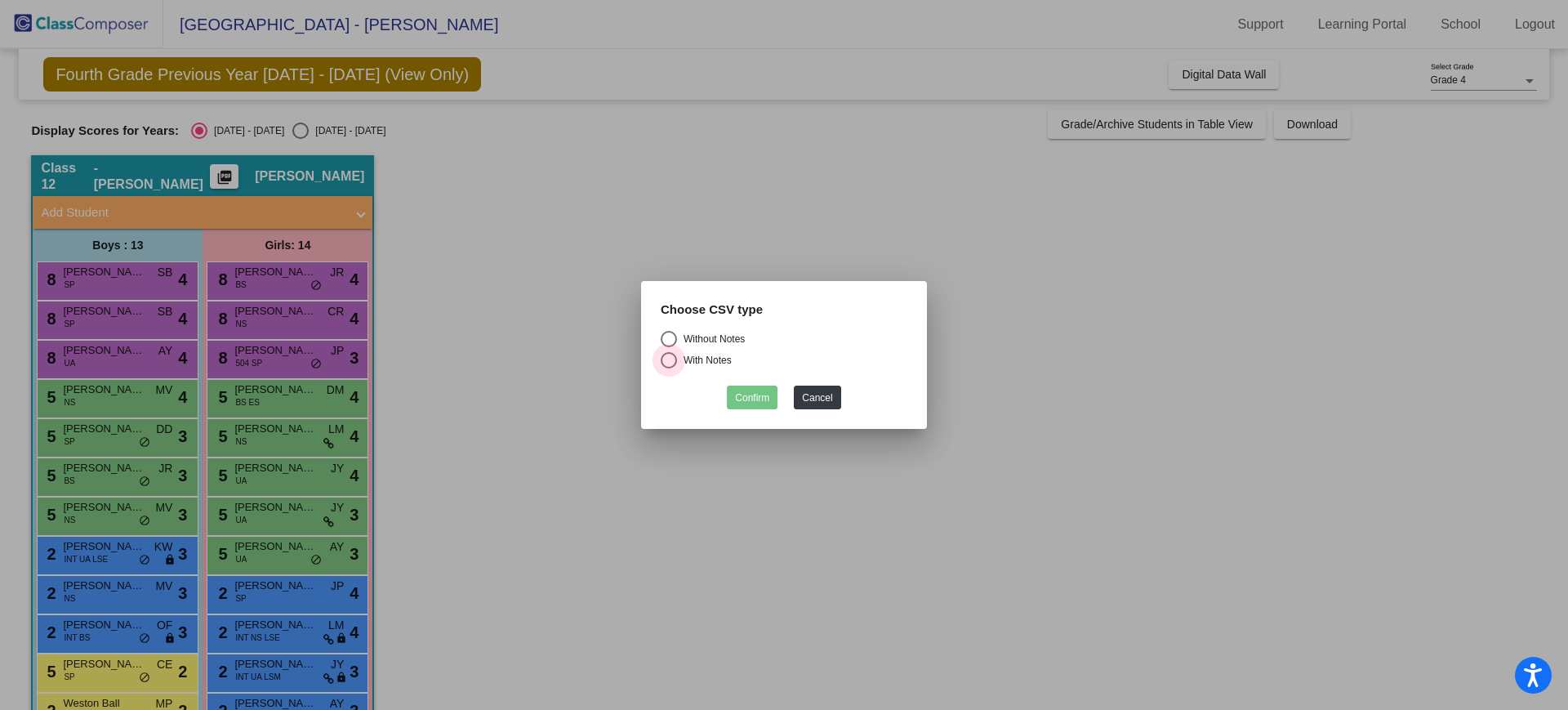
click at [724, 354] on div "With Notes" at bounding box center [704, 360] width 54 height 15
click at [668, 368] on input "With Notes" at bounding box center [668, 368] width 1 height 1
radio input "true"
click at [834, 392] on button "Cancel" at bounding box center [817, 398] width 46 height 24
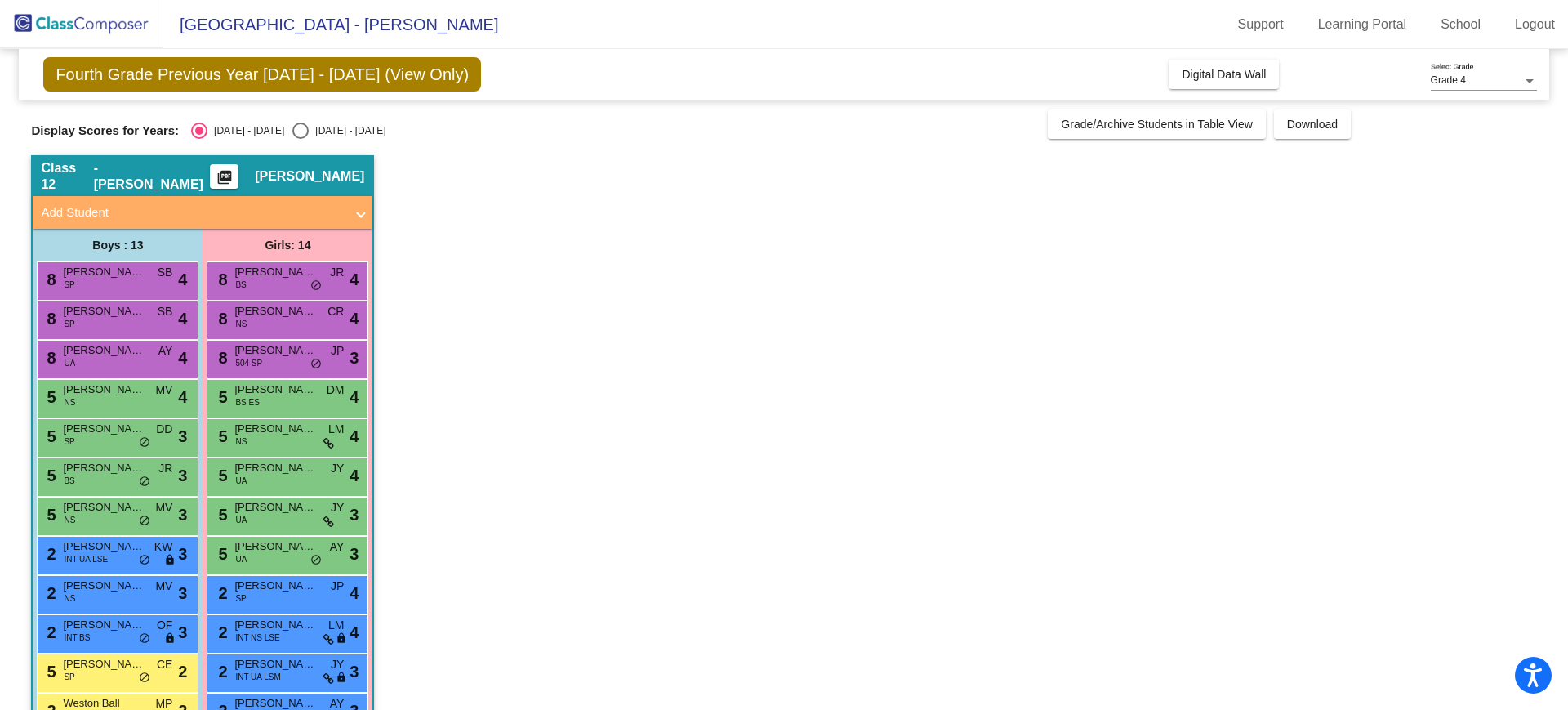
drag, startPoint x: 320, startPoint y: 127, endPoint x: 409, endPoint y: 161, distance: 95.3
click at [409, 156] on div "Fourth Grade Previous Year 2024 - 2025 (View Only) Add, Move, or Retain Student…" at bounding box center [783, 443] width 1505 height 787
click at [312, 172] on span "Maribeth Allen" at bounding box center [309, 176] width 110 height 17
click at [234, 170] on mat-icon "picture_as_pdf" at bounding box center [224, 180] width 20 height 23
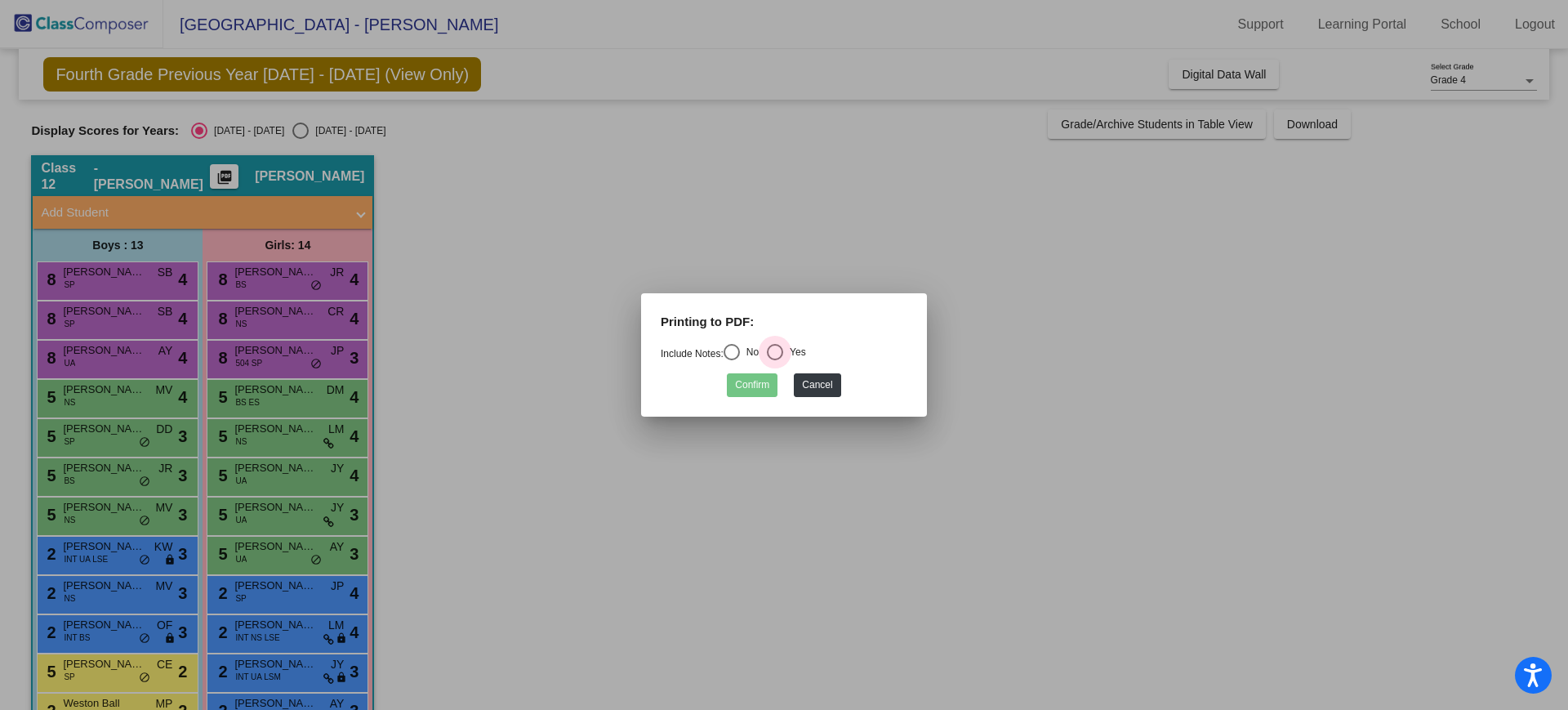
click at [783, 351] on div "Select an option" at bounding box center [774, 352] width 17 height 17
click at [775, 360] on input "Yes" at bounding box center [774, 360] width 1 height 1
radio input "true"
click at [757, 385] on button "Confirm" at bounding box center [751, 385] width 50 height 24
